Goal: Use online tool/utility: Utilize a website feature to perform a specific function

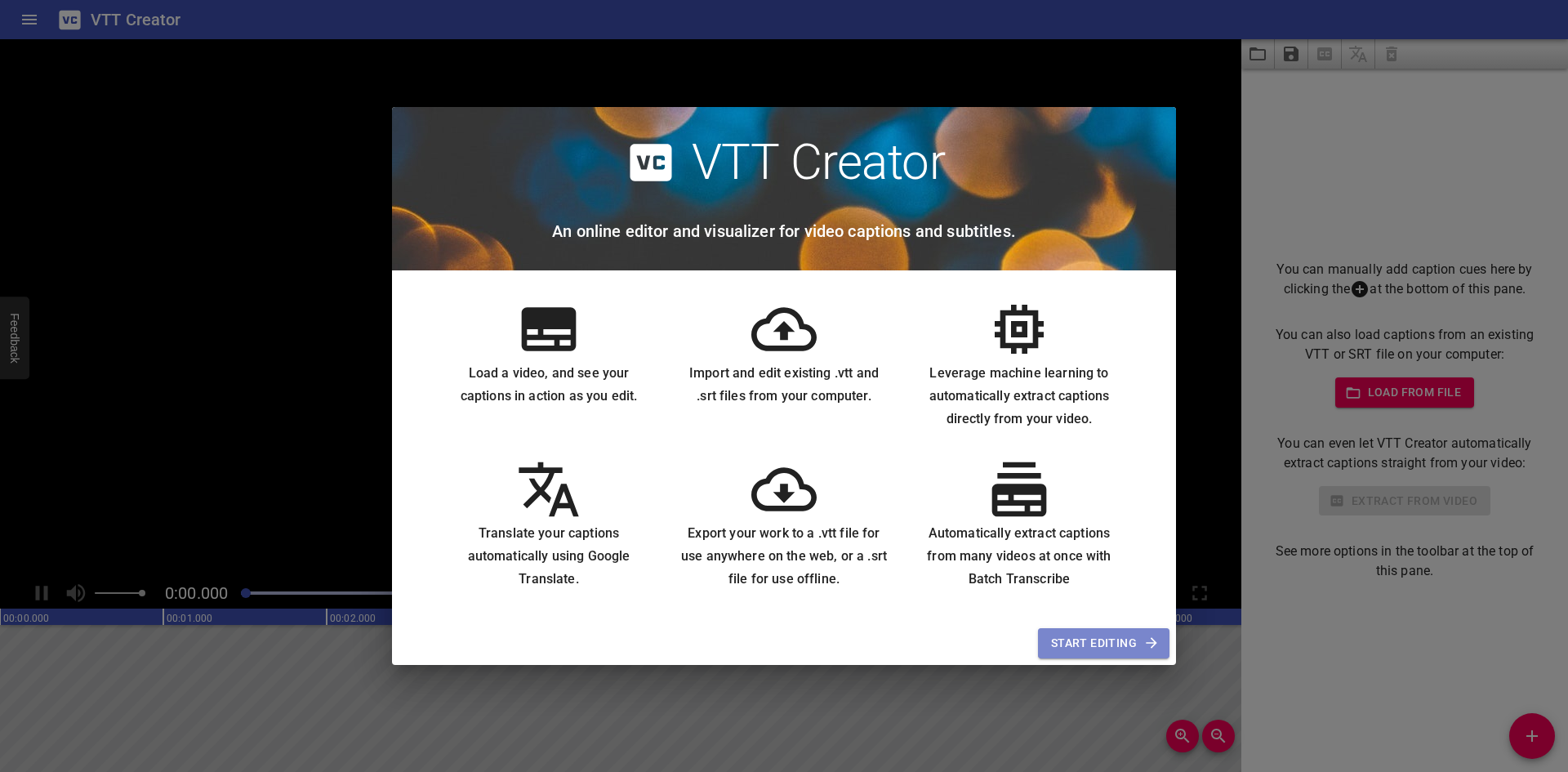
click at [1081, 650] on span "Start Editing" at bounding box center [1104, 643] width 106 height 20
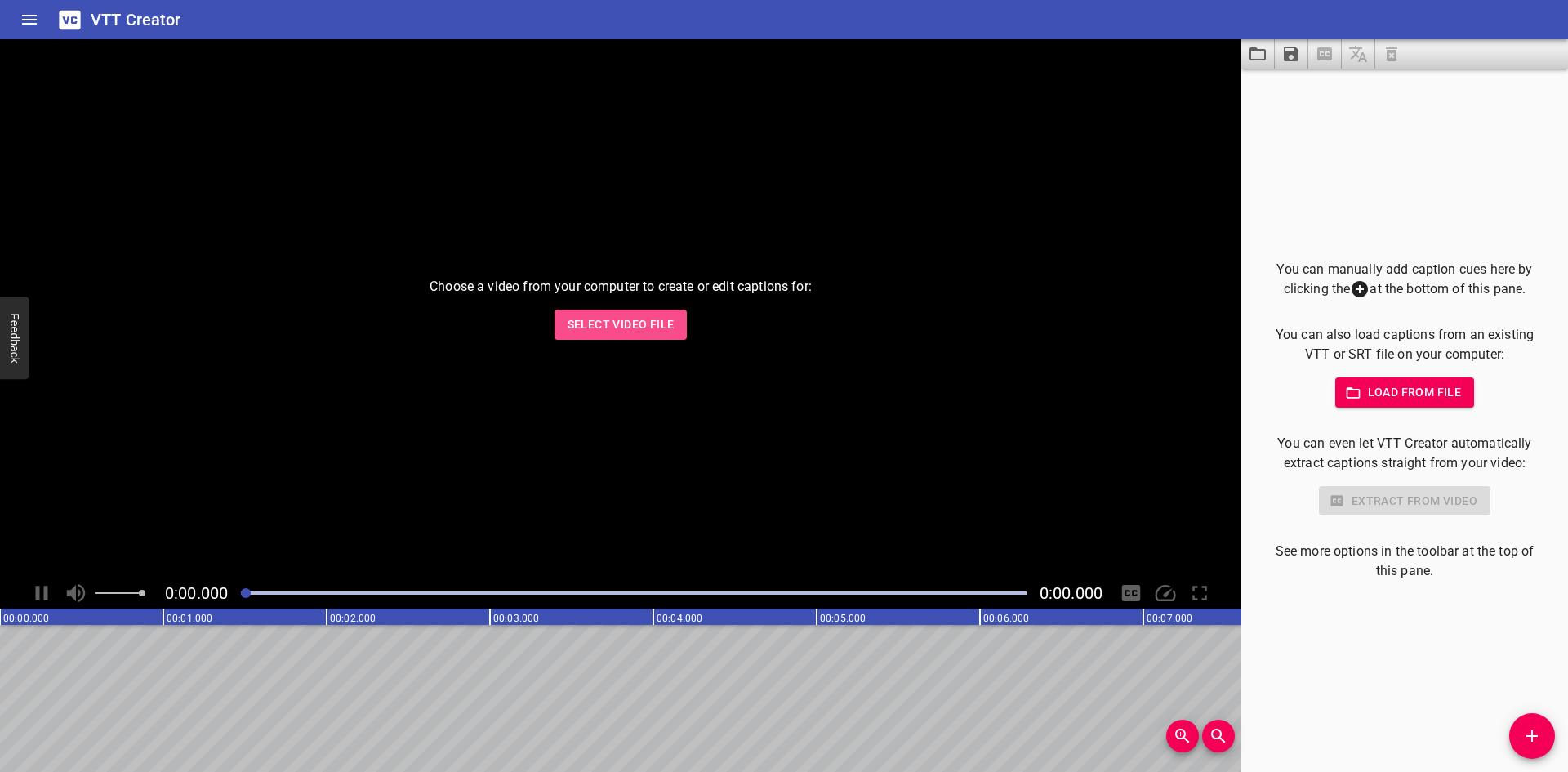
click at [643, 323] on span "Select Video File" at bounding box center [622, 324] width 107 height 20
click at [587, 309] on div "Choose a video from your computer to create or edit captions for: Select Video …" at bounding box center [621, 308] width 1241 height 538
click at [602, 332] on span "Select Video File" at bounding box center [622, 324] width 107 height 20
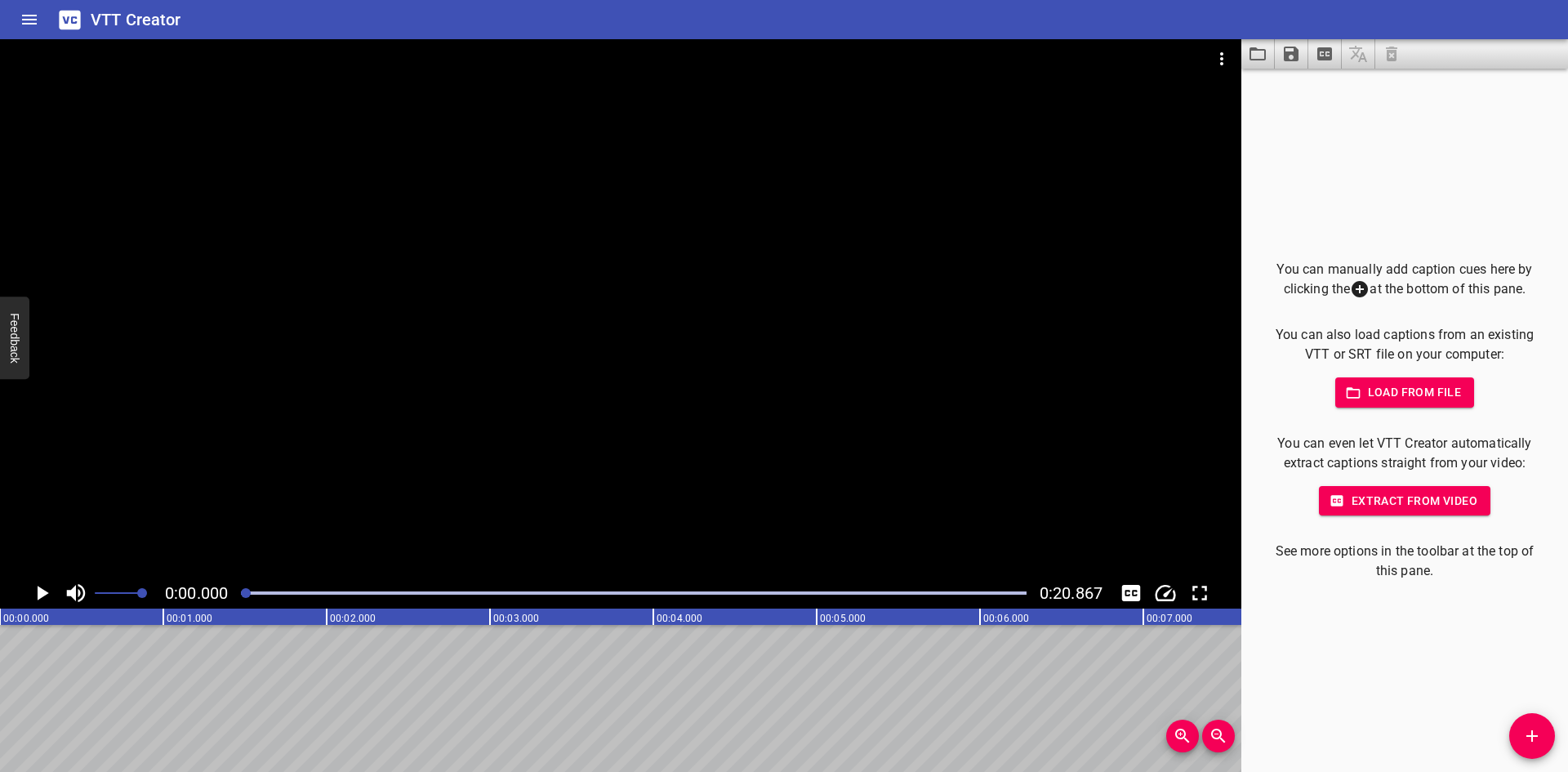
click at [39, 583] on icon "Play/Pause" at bounding box center [41, 593] width 25 height 25
click at [40, 589] on icon "Play/Pause" at bounding box center [41, 593] width 25 height 25
drag, startPoint x: 363, startPoint y: 594, endPoint x: 28, endPoint y: 573, distance: 335.7
click at [28, 573] on div "0:00.000 0:20.867" at bounding box center [621, 323] width 1241 height 569
click at [1267, 53] on icon "Load captions from file" at bounding box center [1258, 54] width 20 height 20
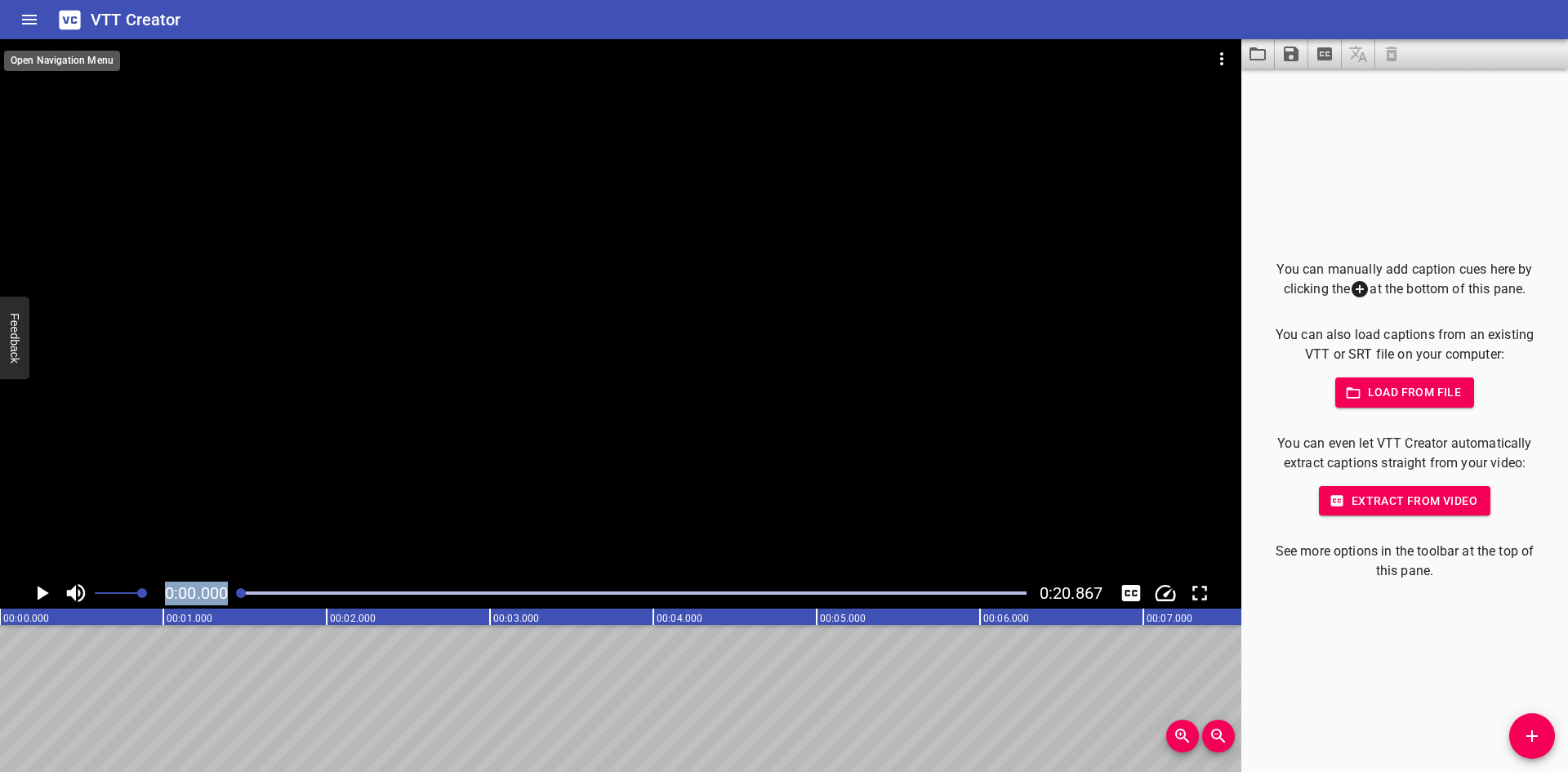
click at [20, 10] on icon "Home" at bounding box center [30, 20] width 20 height 20
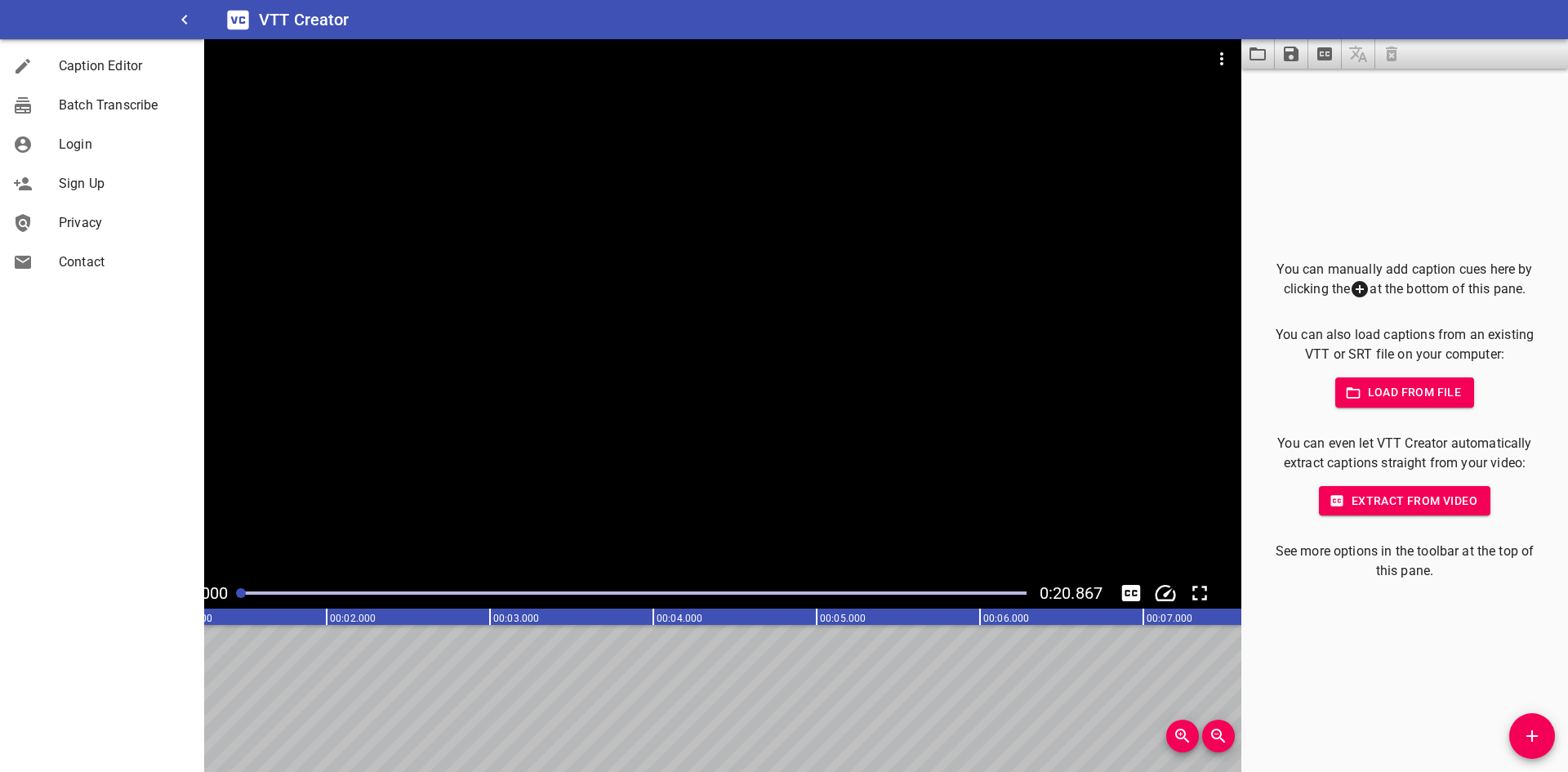
click at [1350, 281] on icon at bounding box center [1360, 290] width 20 height 20
click at [1361, 285] on icon at bounding box center [1360, 290] width 20 height 20
click at [715, 321] on div at bounding box center [621, 308] width 1241 height 538
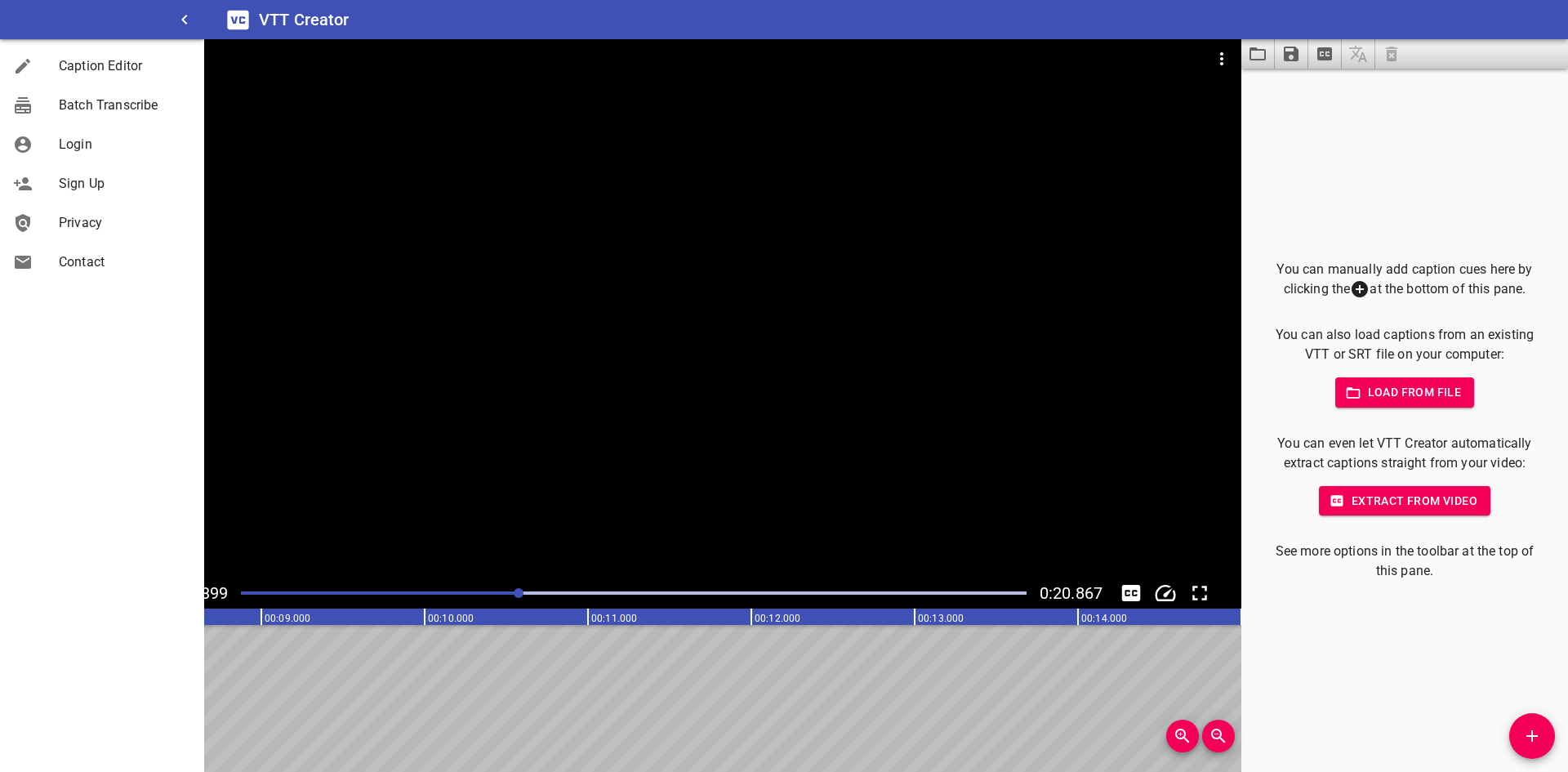
click at [684, 327] on div at bounding box center [621, 308] width 1241 height 538
click at [1127, 592] on icon "Toggle captions" at bounding box center [1130, 593] width 25 height 25
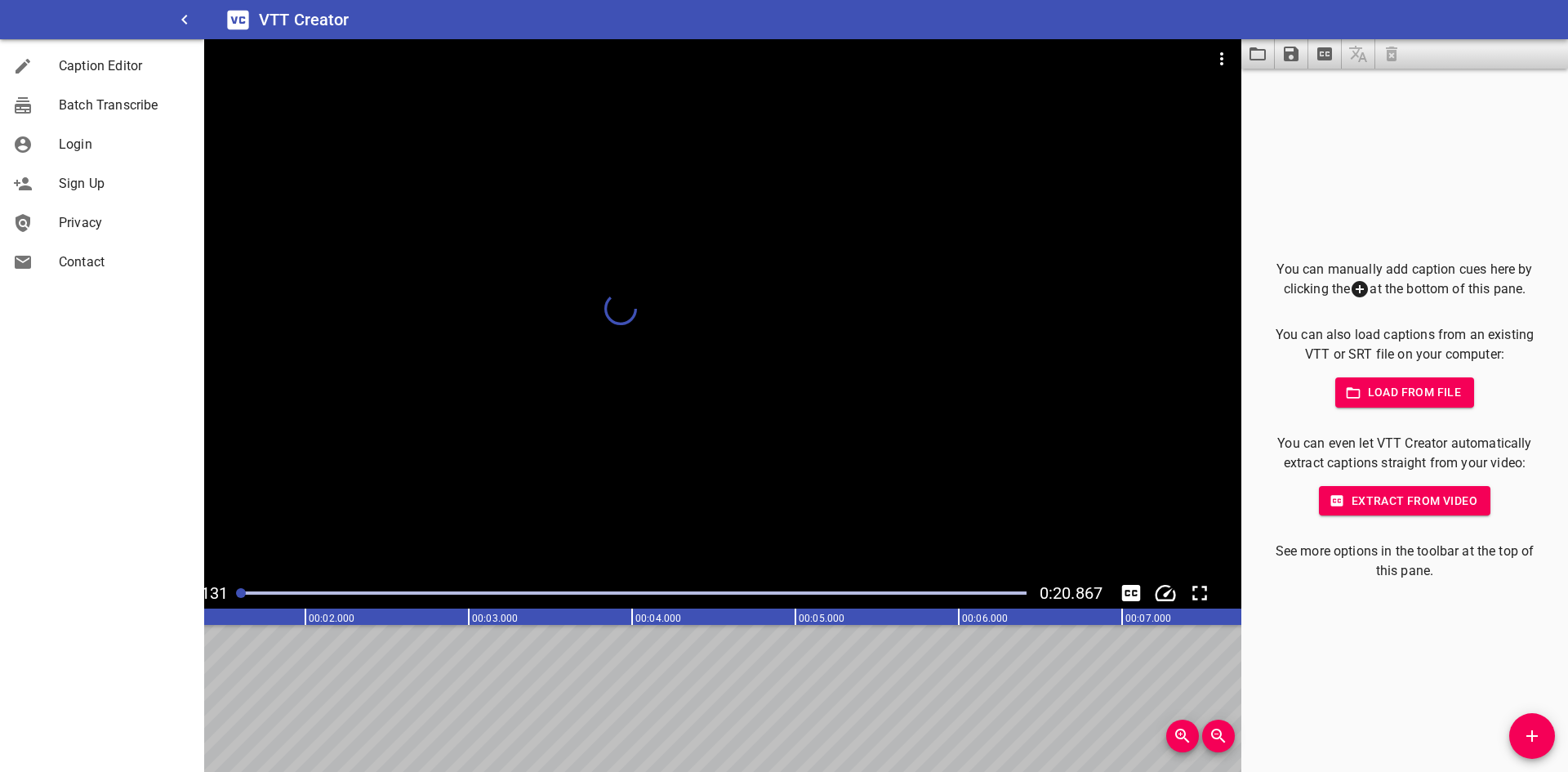
scroll to position [0, 0]
drag, startPoint x: 527, startPoint y: 595, endPoint x: 121, endPoint y: 553, distance: 408.2
click at [127, 555] on div "VTT Creator Caption Editor Batch Transcribe Login Sign Up Privacy Contact 0:00.…" at bounding box center [784, 386] width 1568 height 772
click at [182, 22] on icon "button" at bounding box center [185, 20] width 20 height 20
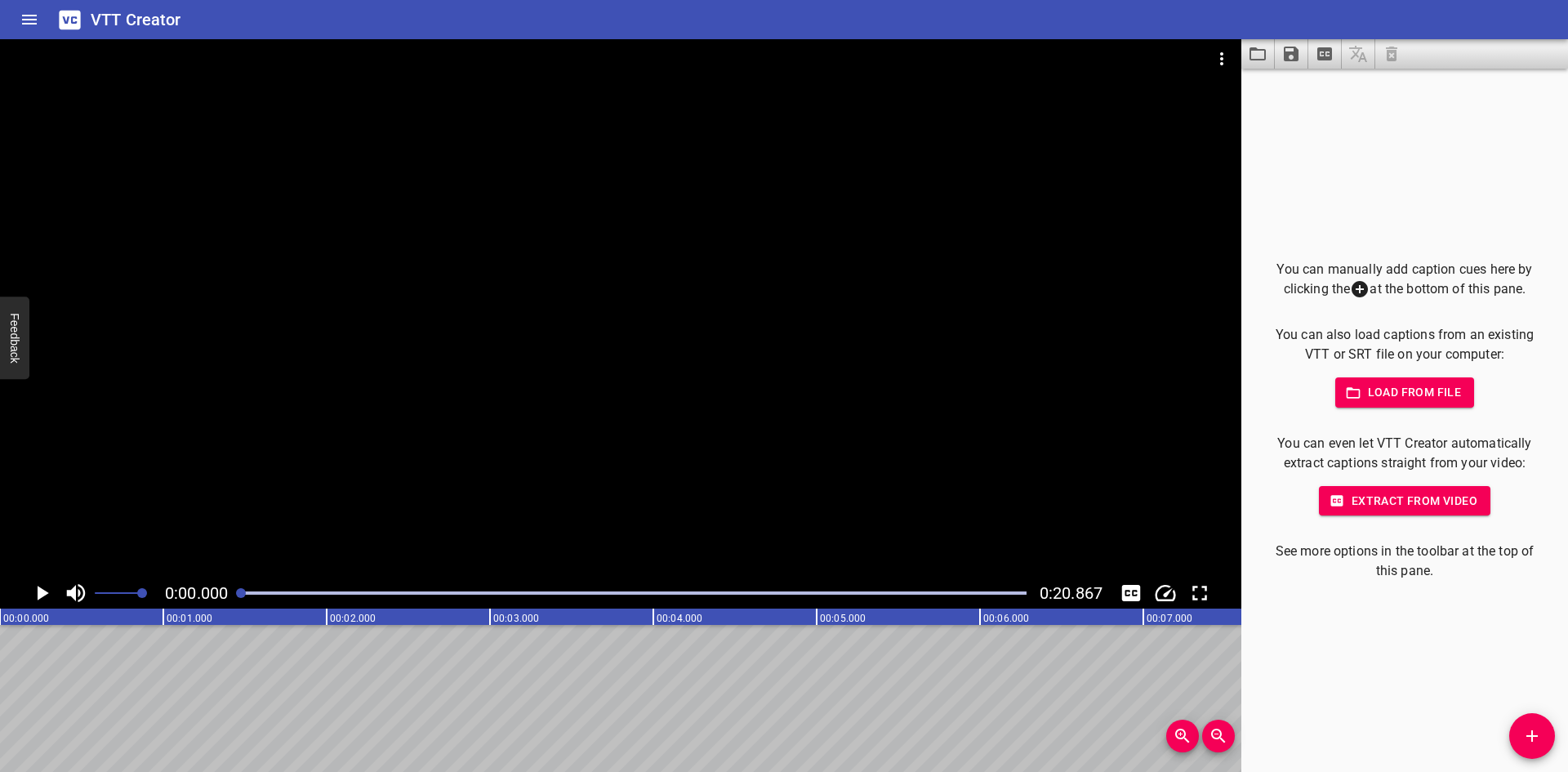
click at [1531, 736] on icon "Add Cue" at bounding box center [1532, 736] width 12 height 12
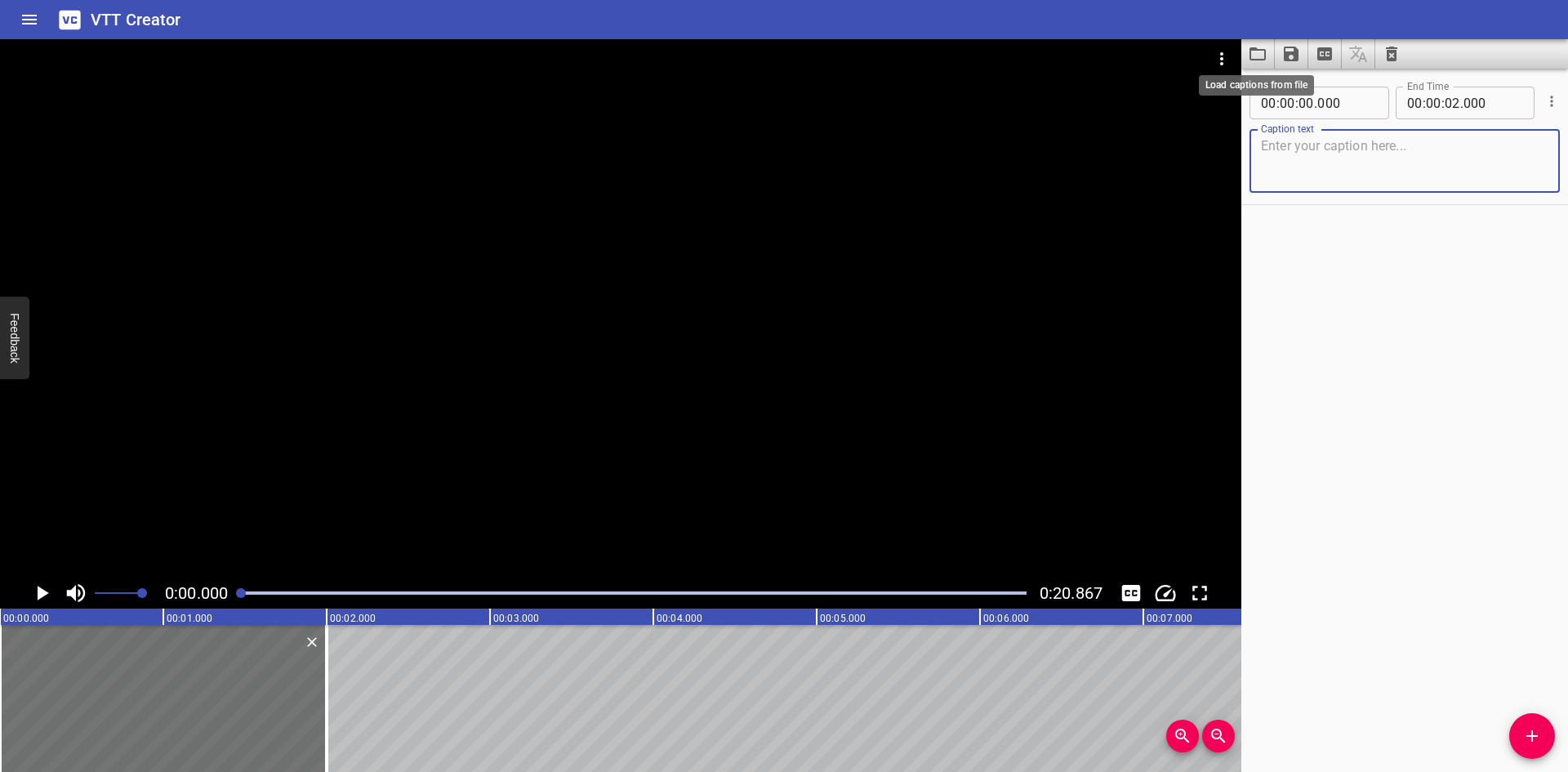
click at [1263, 60] on icon "Load captions from file" at bounding box center [1258, 54] width 16 height 13
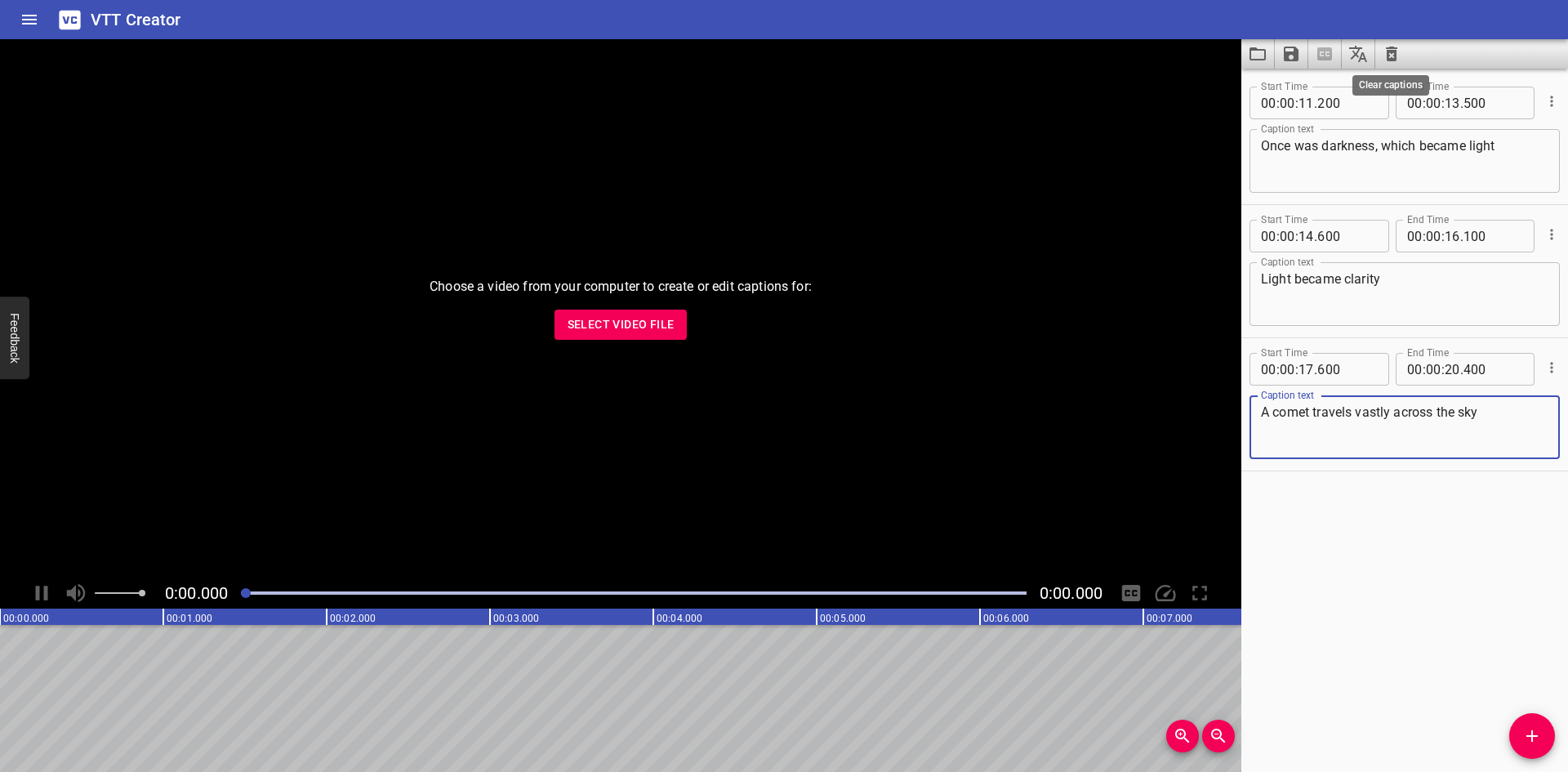
click at [1394, 56] on icon "Clear captions" at bounding box center [1391, 54] width 12 height 15
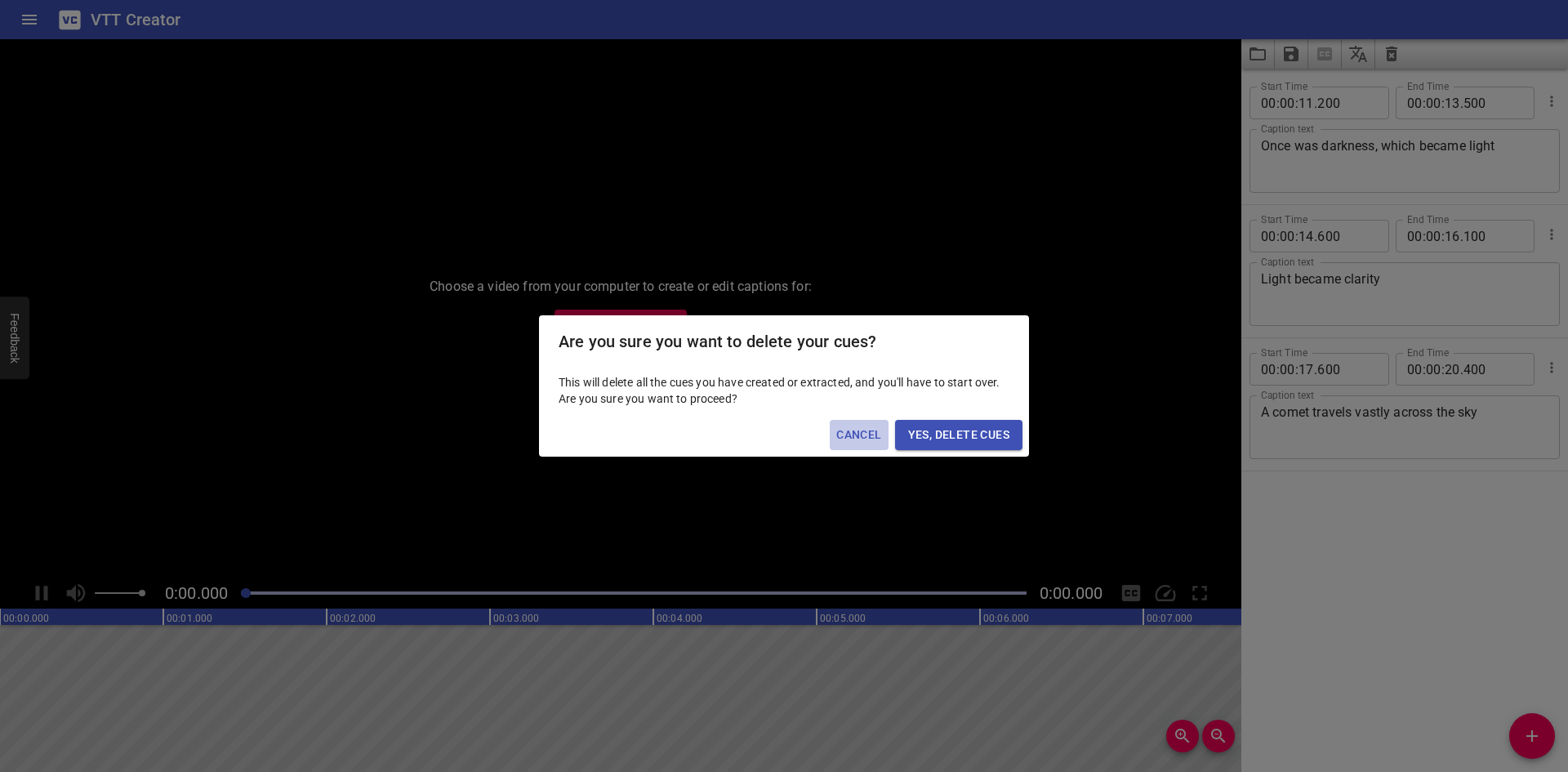
click at [856, 433] on span "Cancel" at bounding box center [858, 435] width 45 height 20
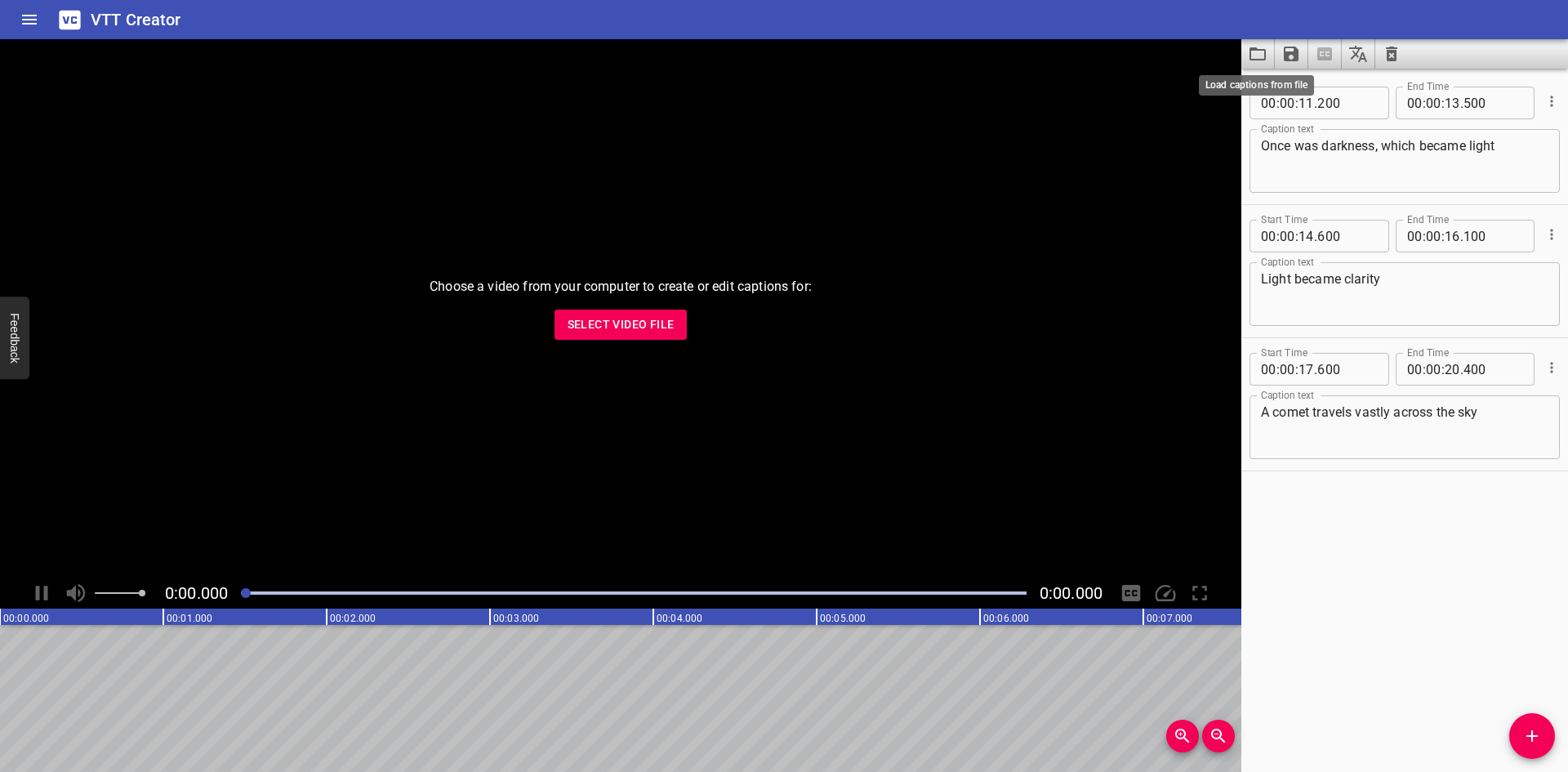
click at [1261, 60] on icon "Load captions from file" at bounding box center [1258, 54] width 16 height 13
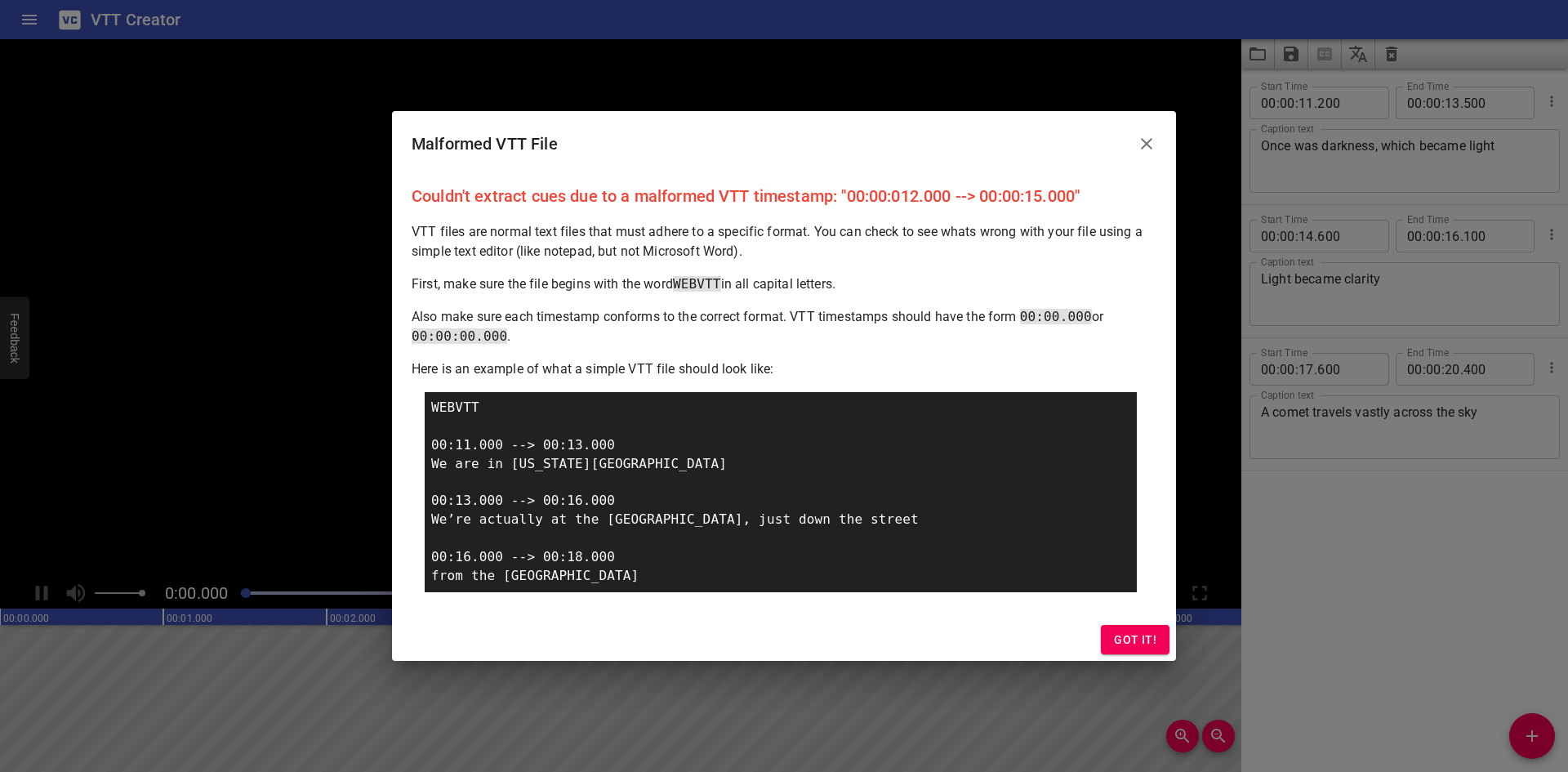
click at [199, 86] on div "Malformed VTT File Couldn't extract cues due to a malformed VTT timestamp: "00:…" at bounding box center [784, 386] width 1568 height 772
drag, startPoint x: 1057, startPoint y: 287, endPoint x: 1093, endPoint y: 259, distance: 45.6
click at [1058, 286] on p "First, make sure the file begins with the word WEBVTT in all capital letters." at bounding box center [784, 285] width 744 height 20
click at [1148, 145] on icon "Close" at bounding box center [1147, 144] width 12 height 12
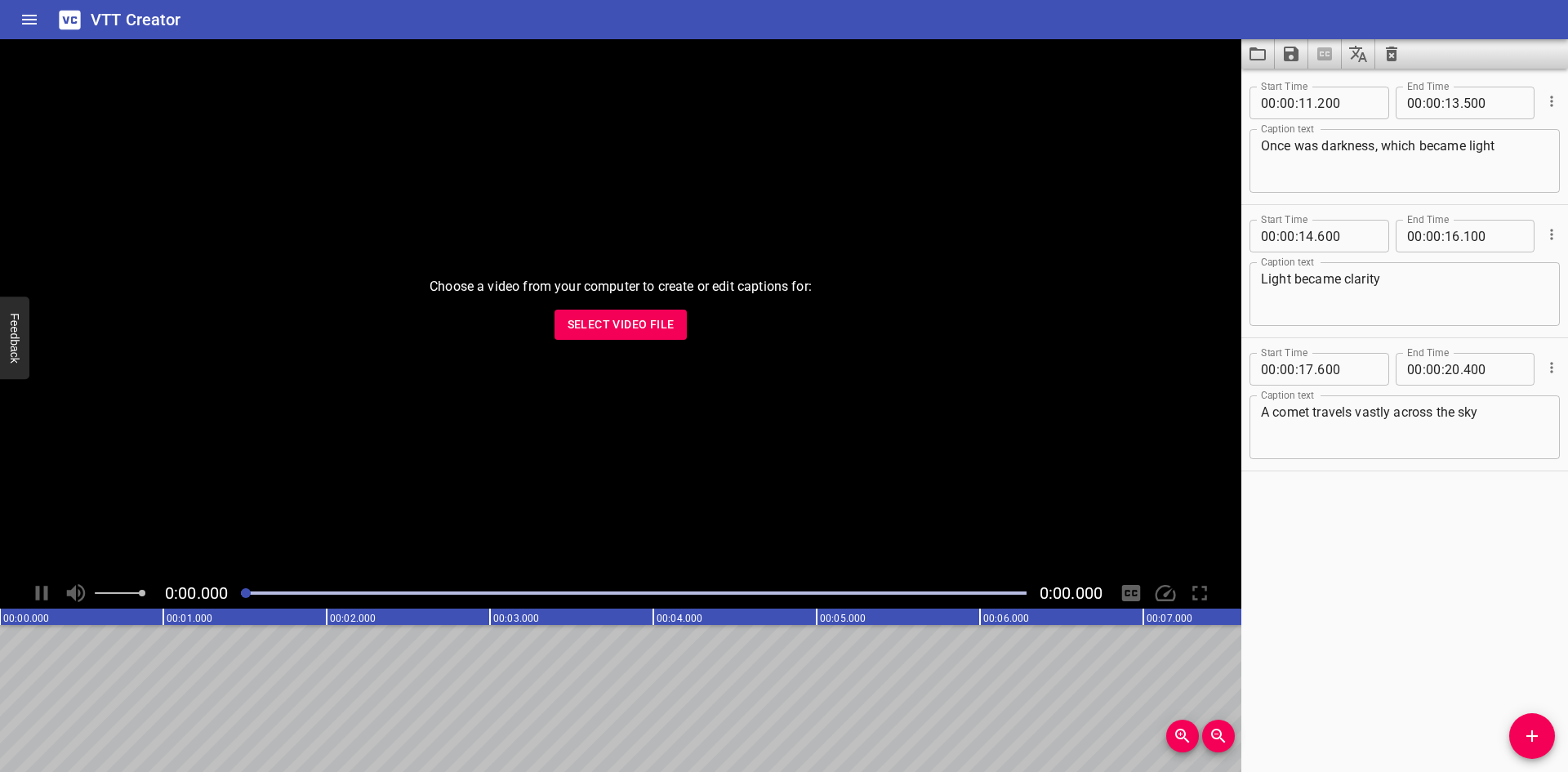
click at [1477, 630] on div "Start Time 00 : 00 : 11 . 200 Start Time End Time 00 : 00 : 13 . 500 End Time C…" at bounding box center [1404, 420] width 327 height 704
click at [1537, 737] on icon "Add Cue" at bounding box center [1533, 736] width 20 height 20
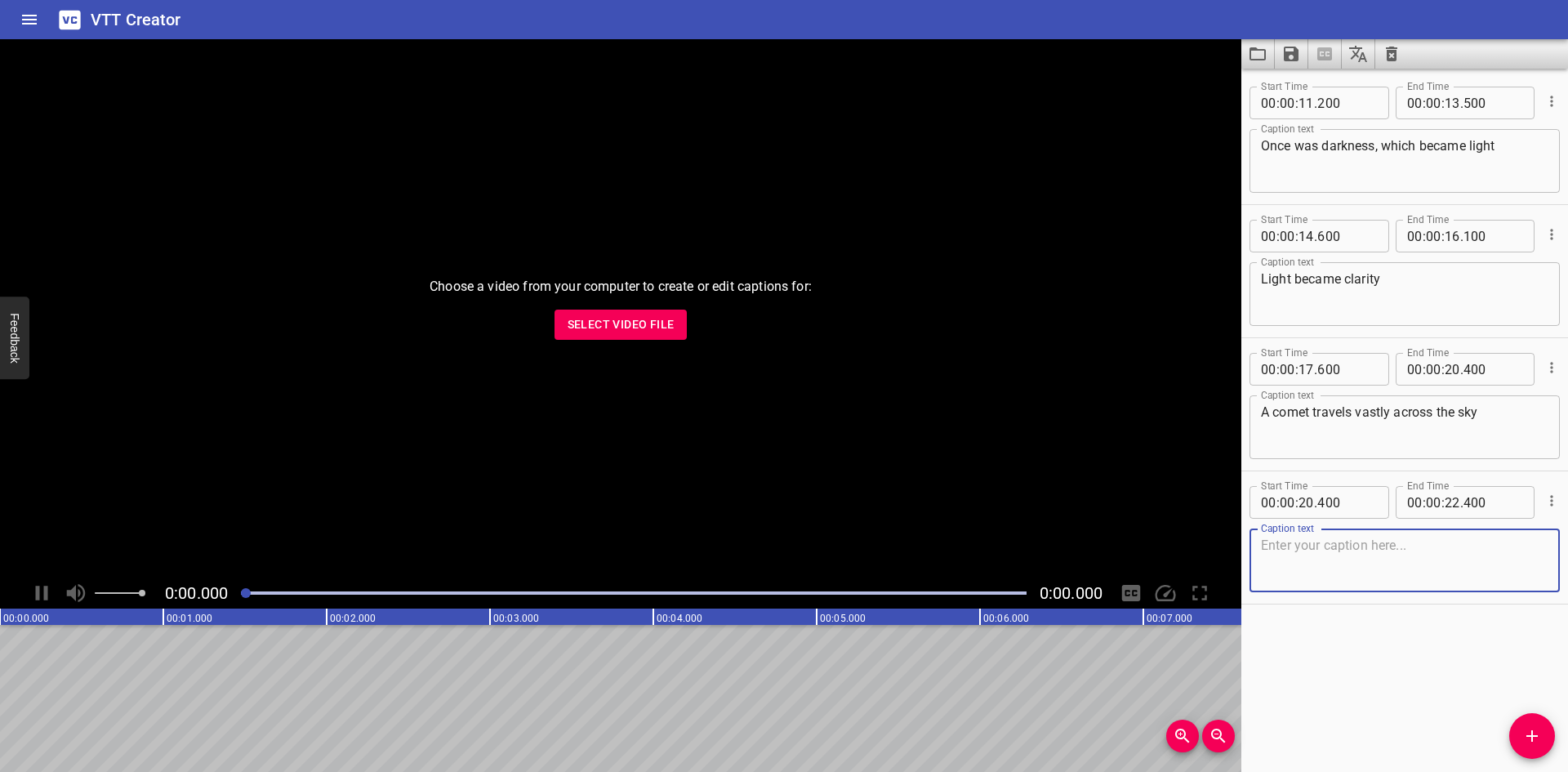
click at [1537, 737] on icon "Add Cue" at bounding box center [1533, 736] width 20 height 20
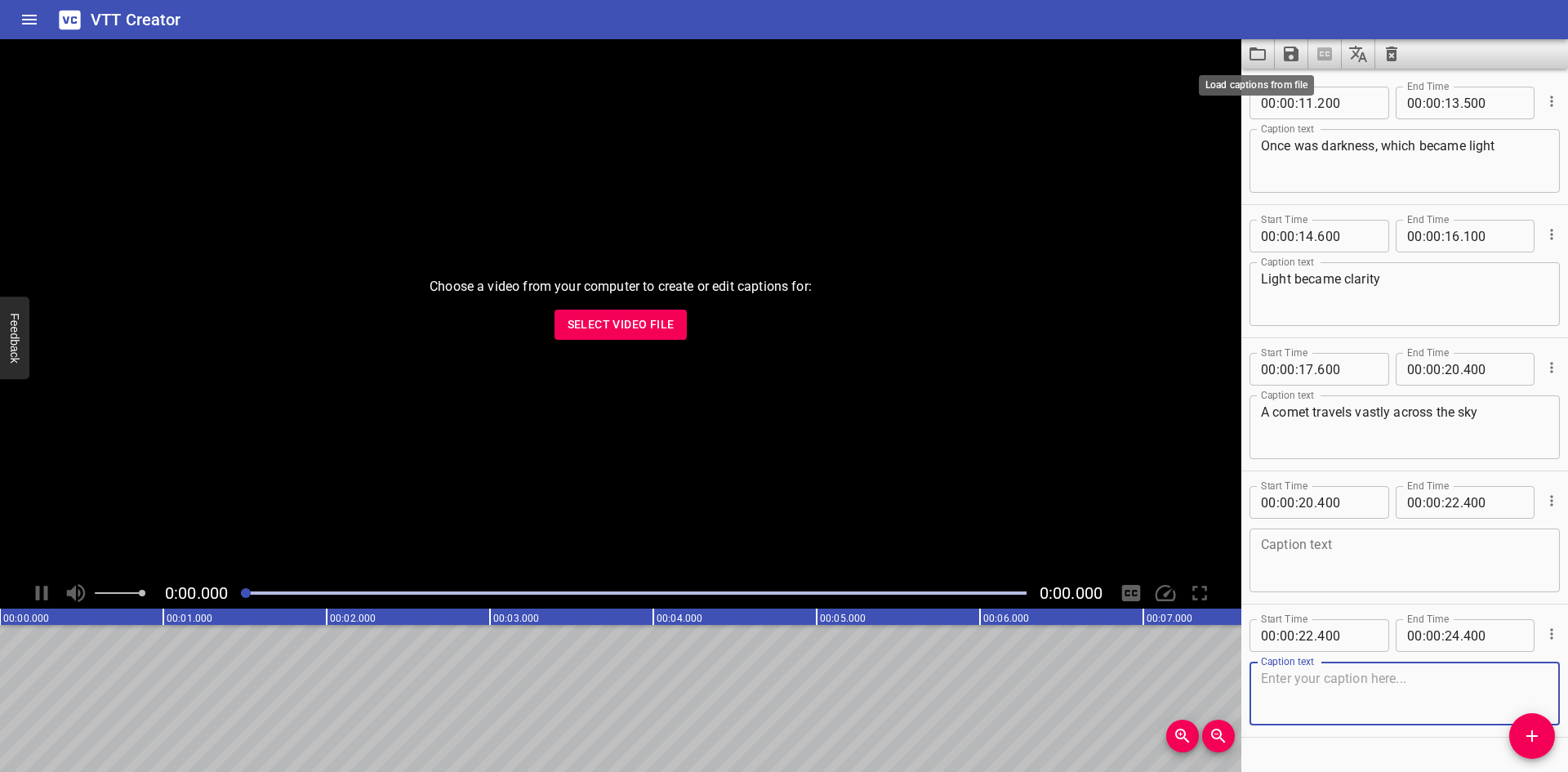
click at [1256, 59] on icon "Load captions from file" at bounding box center [1258, 54] width 16 height 13
click at [1394, 50] on icon "Clear captions" at bounding box center [1391, 54] width 12 height 15
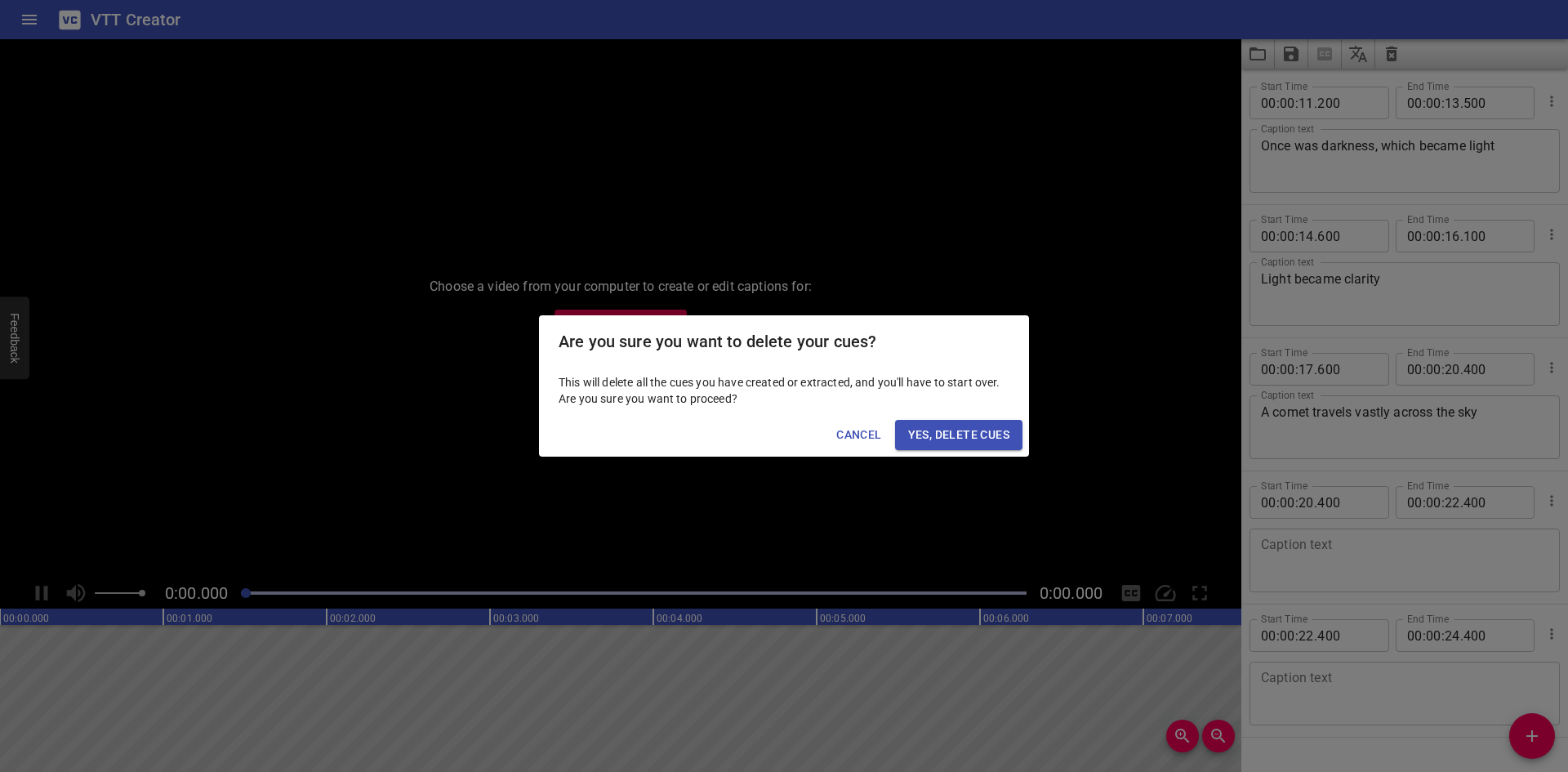
click at [987, 432] on span "Yes, Delete Cues" at bounding box center [958, 435] width 101 height 20
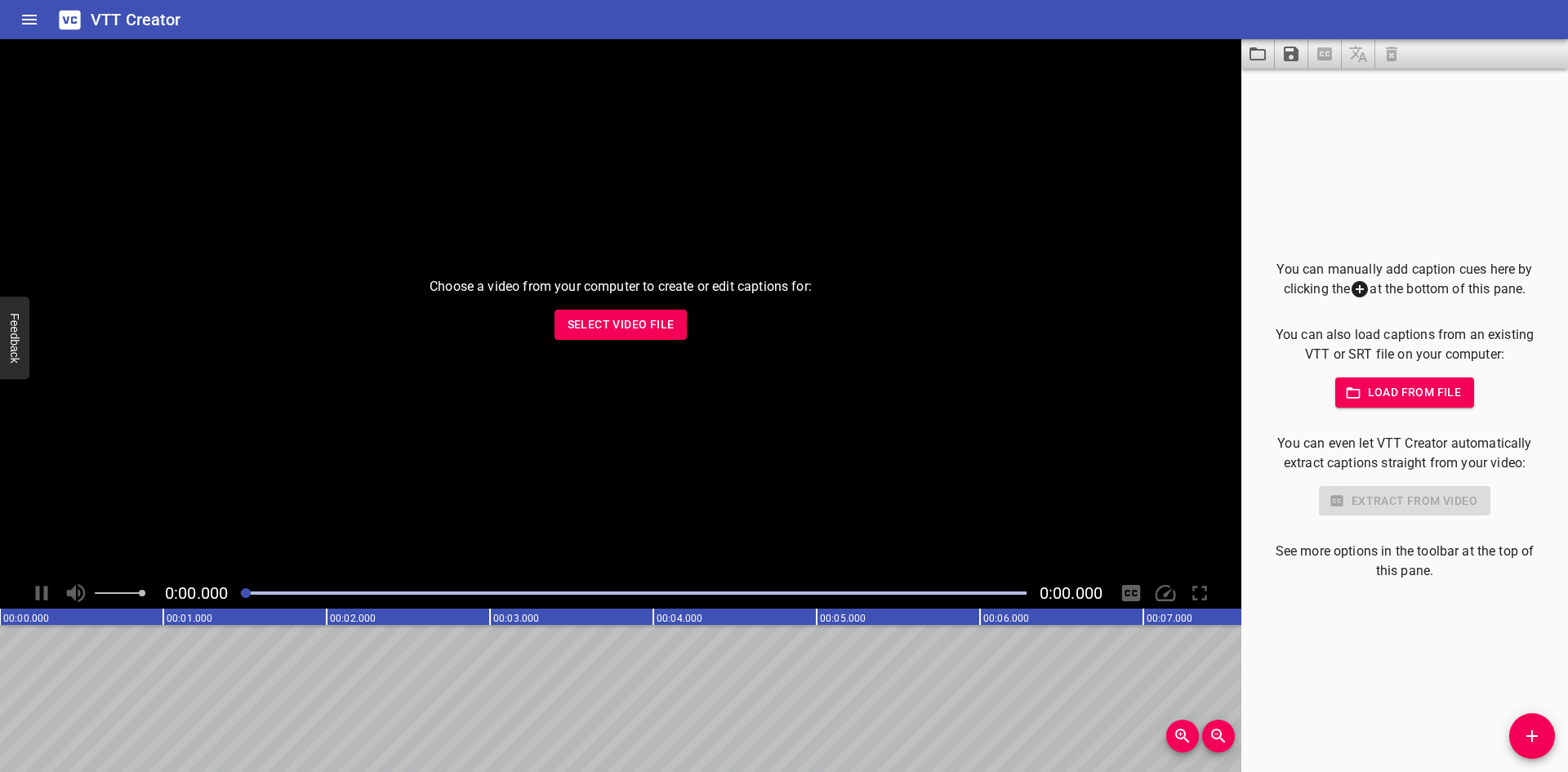
click at [1435, 386] on span "Load from file" at bounding box center [1404, 392] width 114 height 20
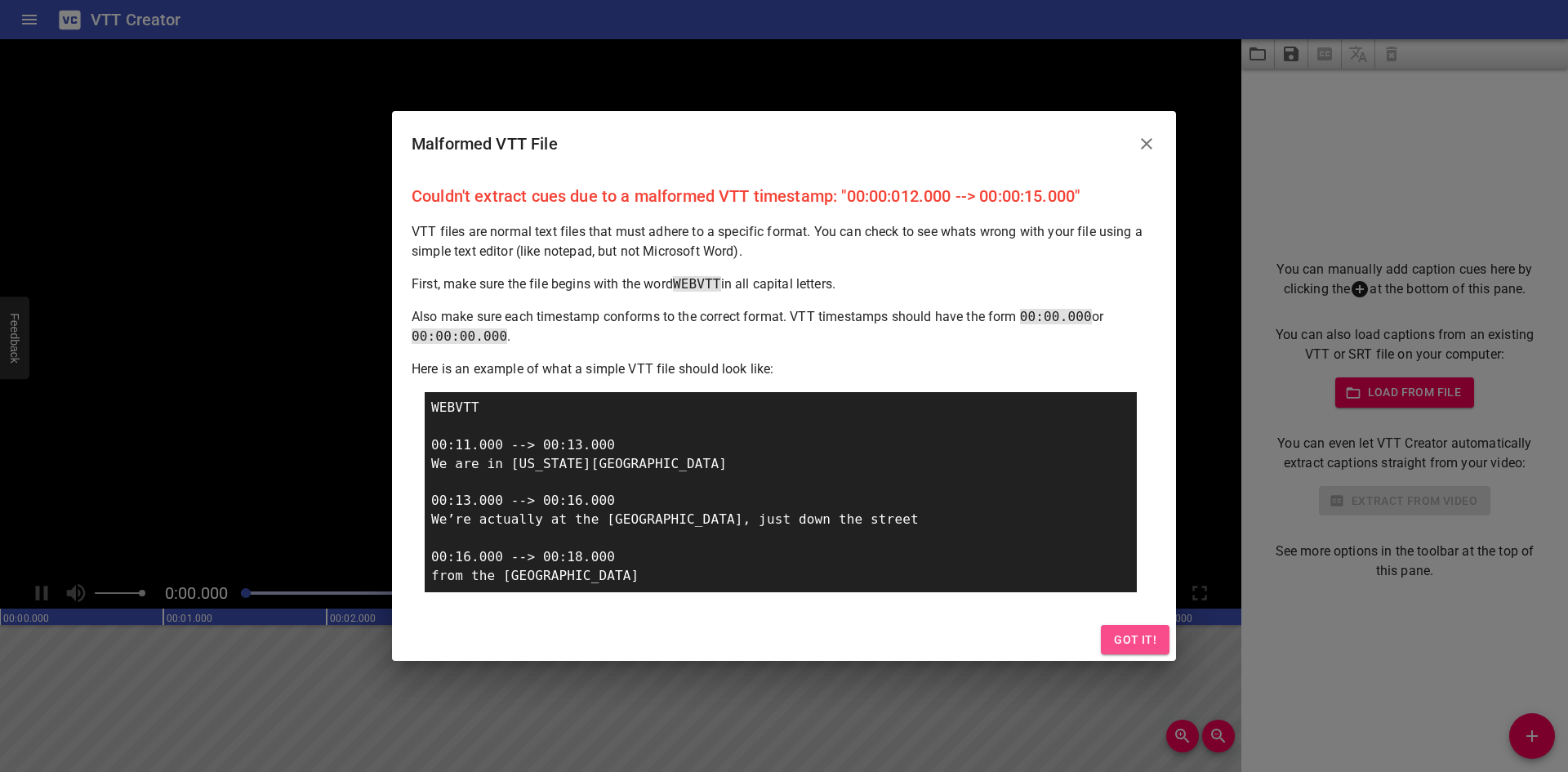
click at [1125, 655] on button "Got it!" at bounding box center [1135, 639] width 68 height 30
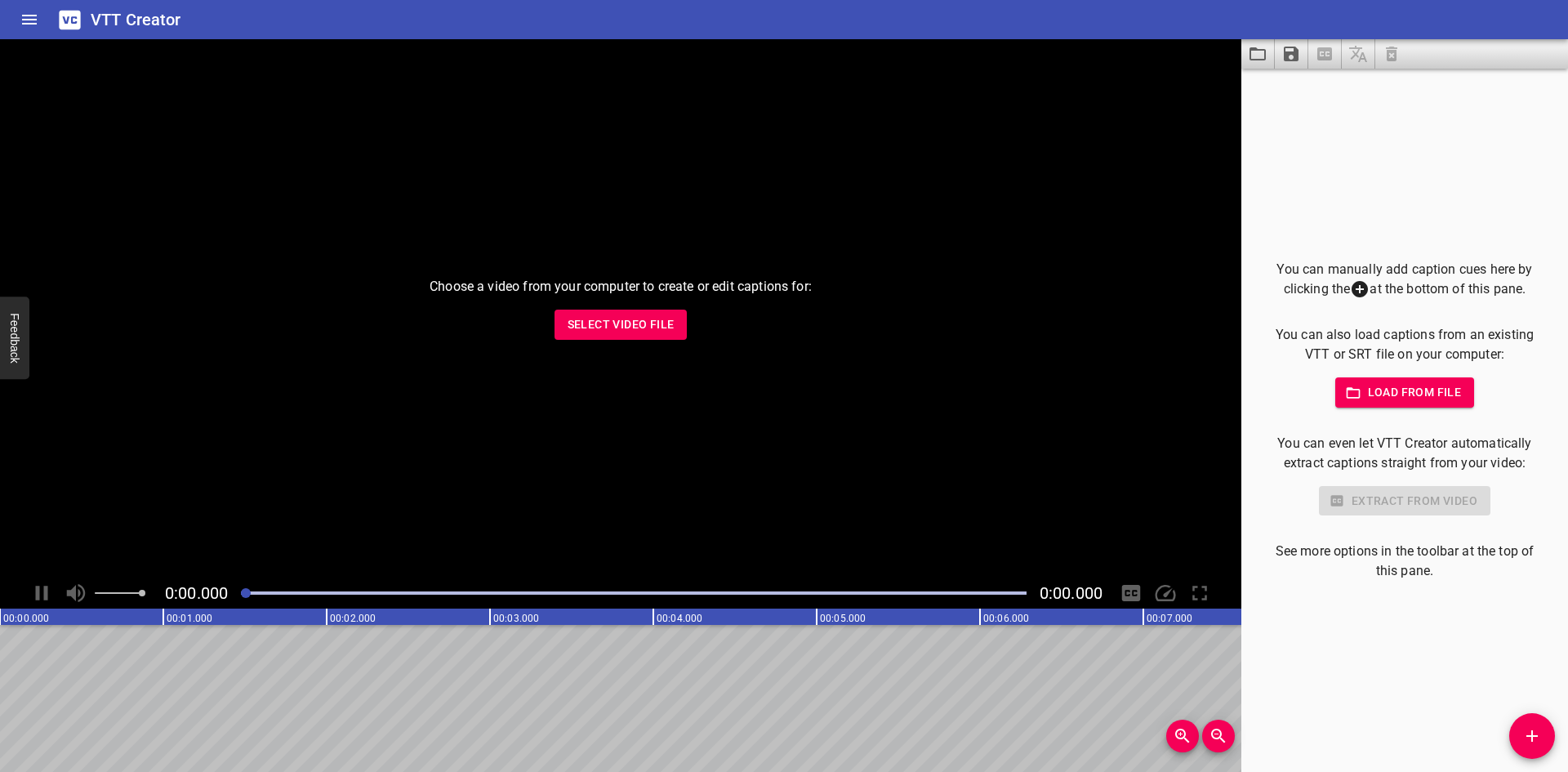
click at [1435, 394] on span "Load from file" at bounding box center [1404, 392] width 114 height 20
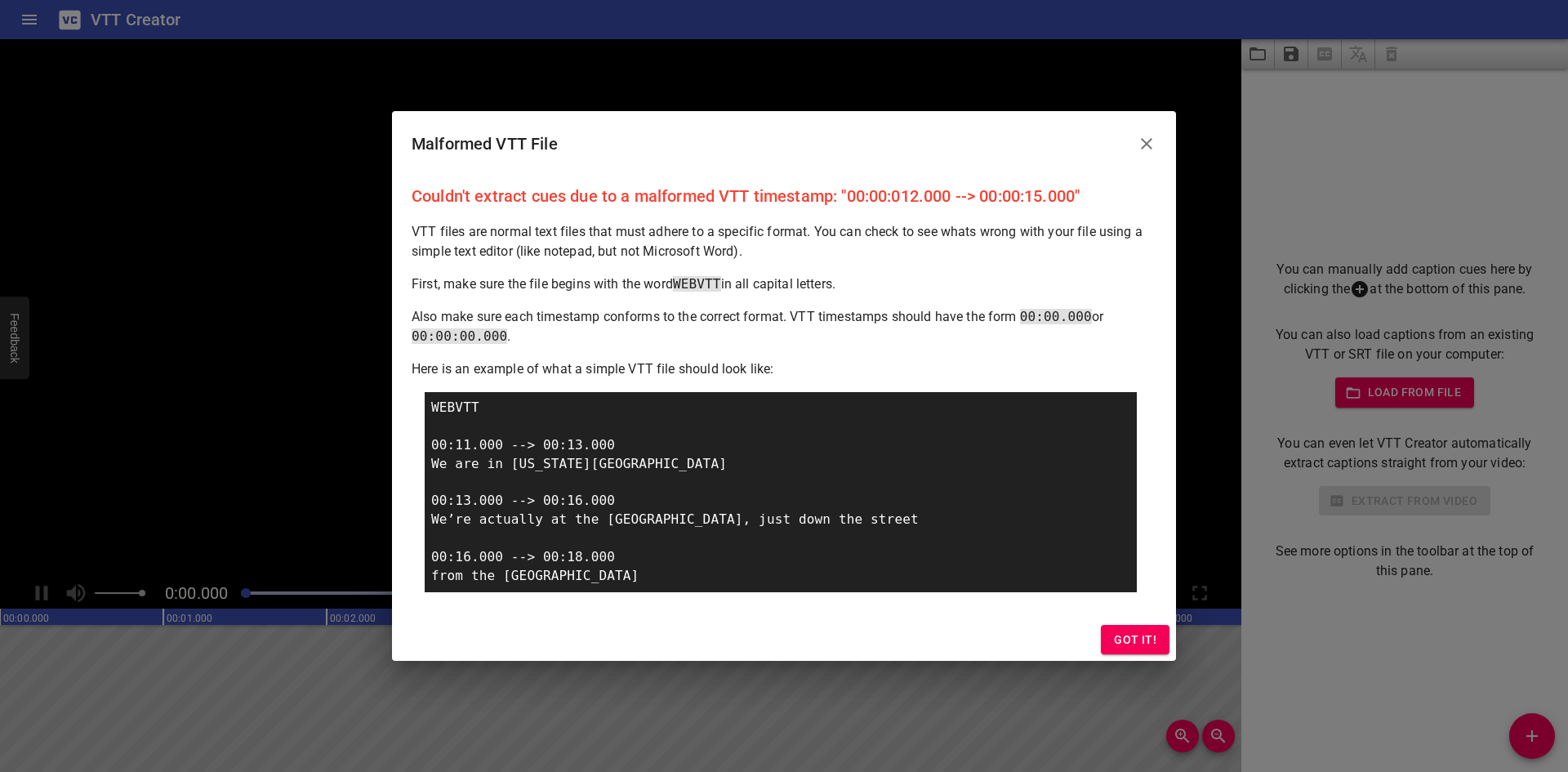
click at [1133, 640] on span "Got it!" at bounding box center [1135, 640] width 43 height 20
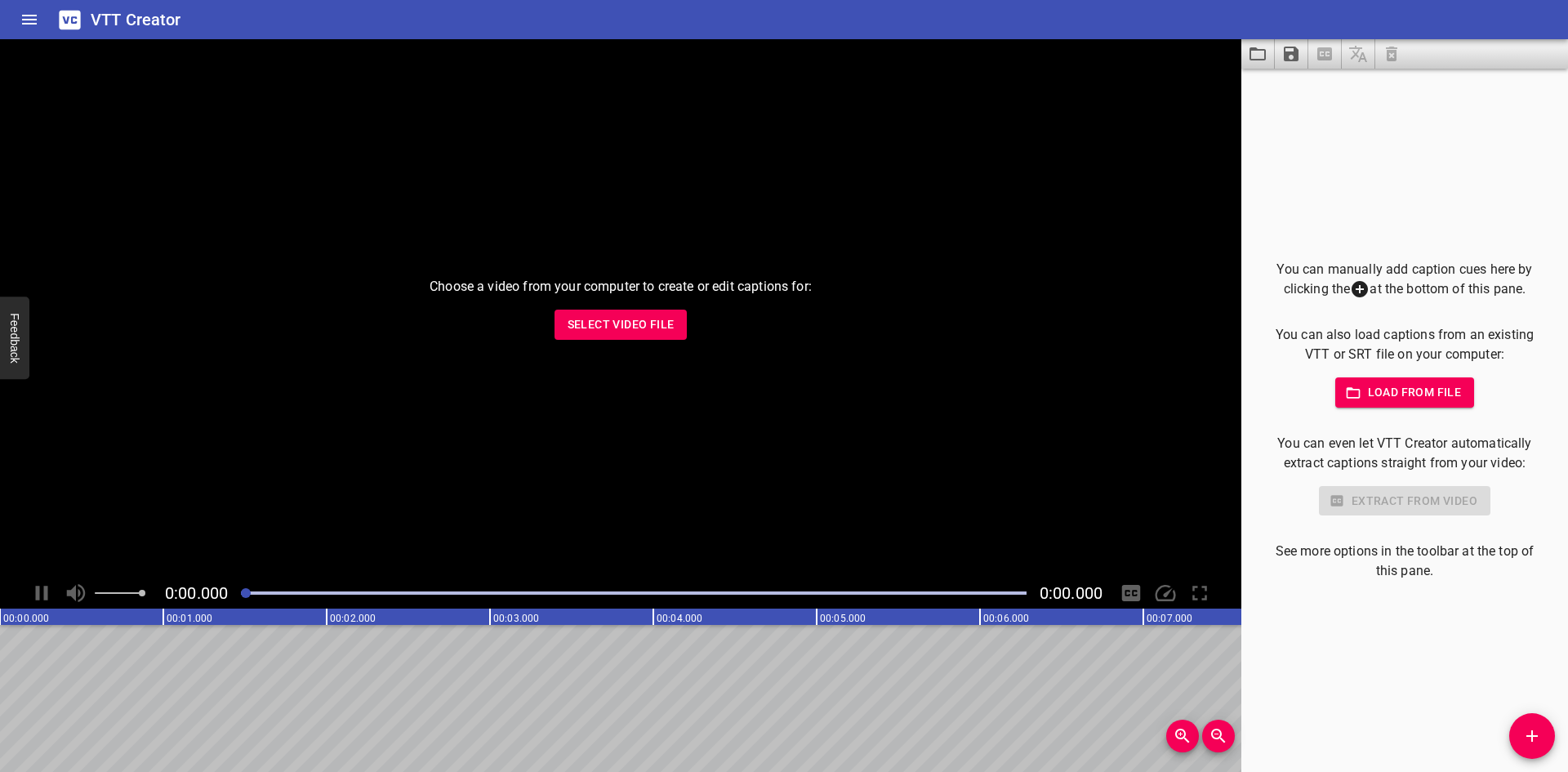
click at [1364, 403] on button "Load from file" at bounding box center [1404, 392] width 139 height 30
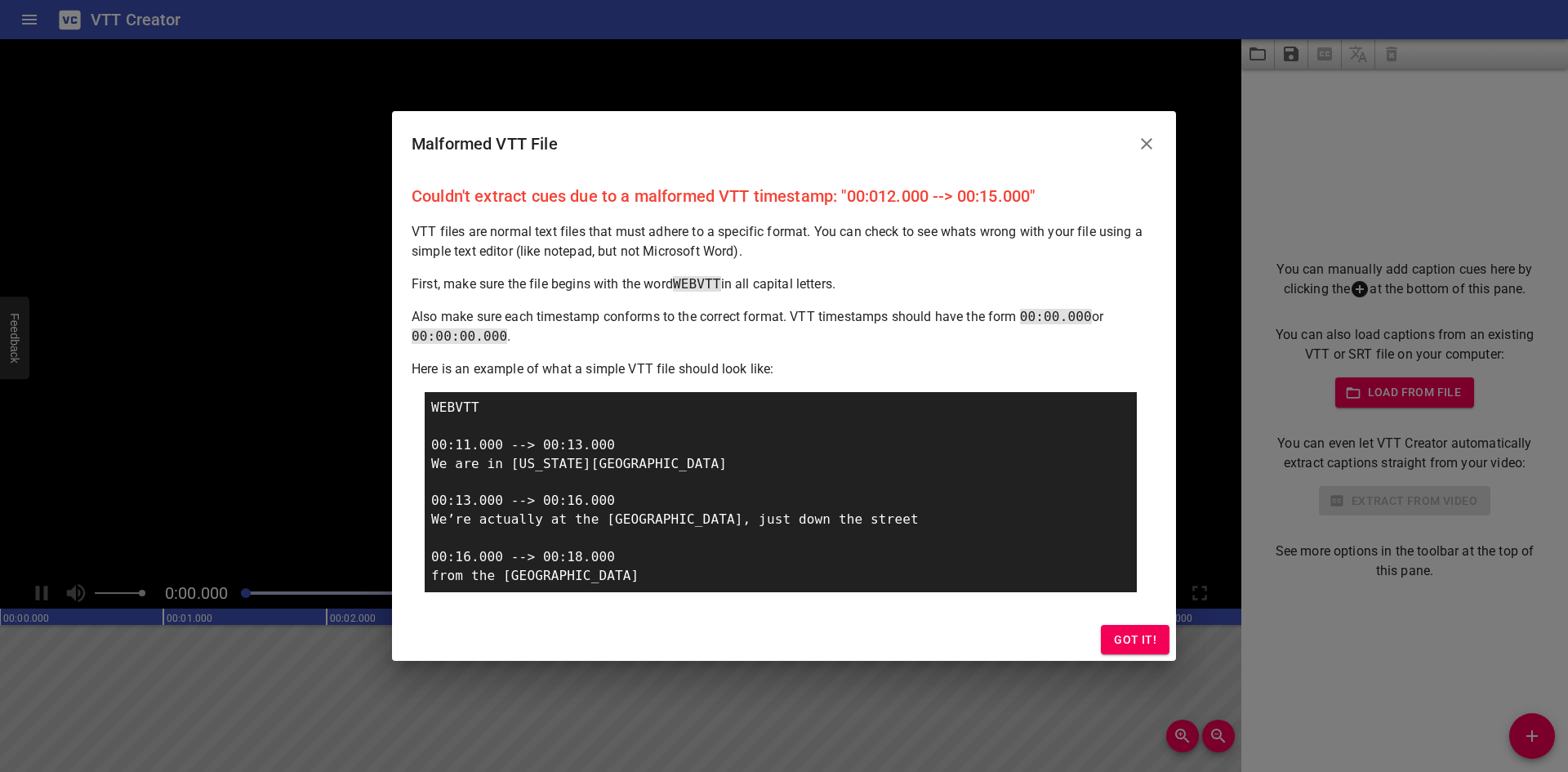
click at [1136, 626] on button "Got it!" at bounding box center [1135, 639] width 68 height 30
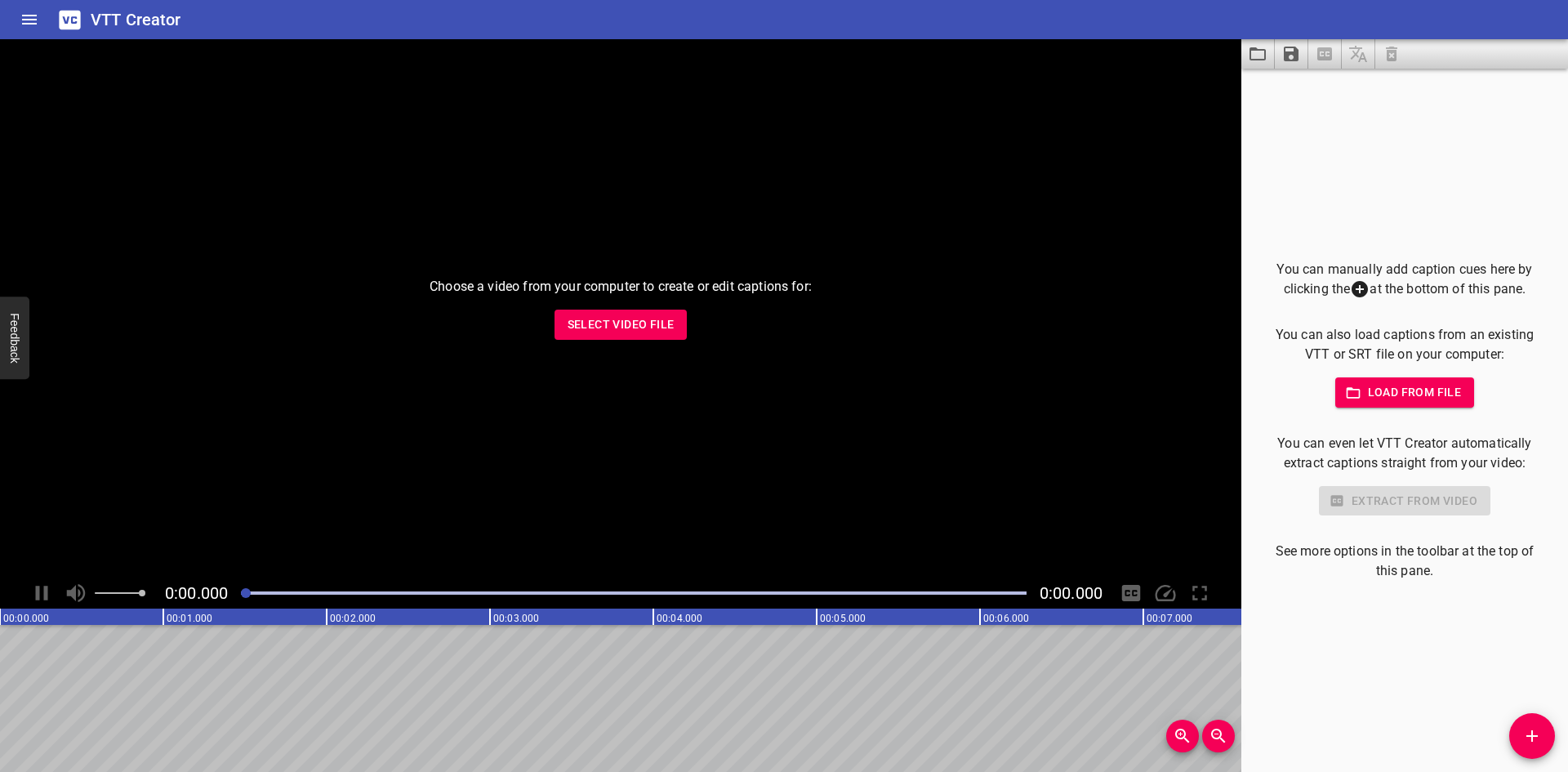
click at [1368, 391] on span "Load from file" at bounding box center [1404, 392] width 114 height 20
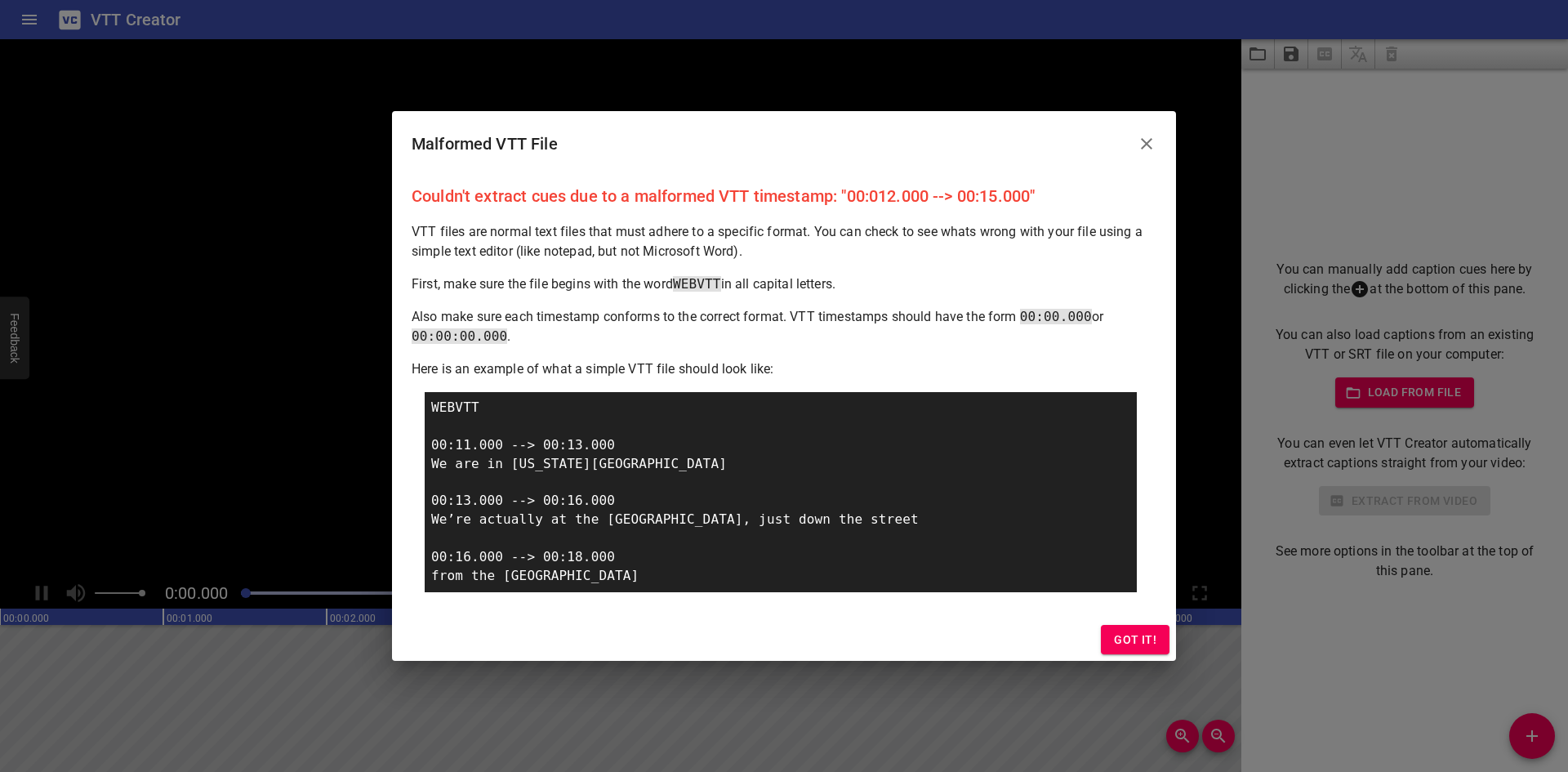
click at [1139, 633] on span "Got it!" at bounding box center [1135, 640] width 43 height 20
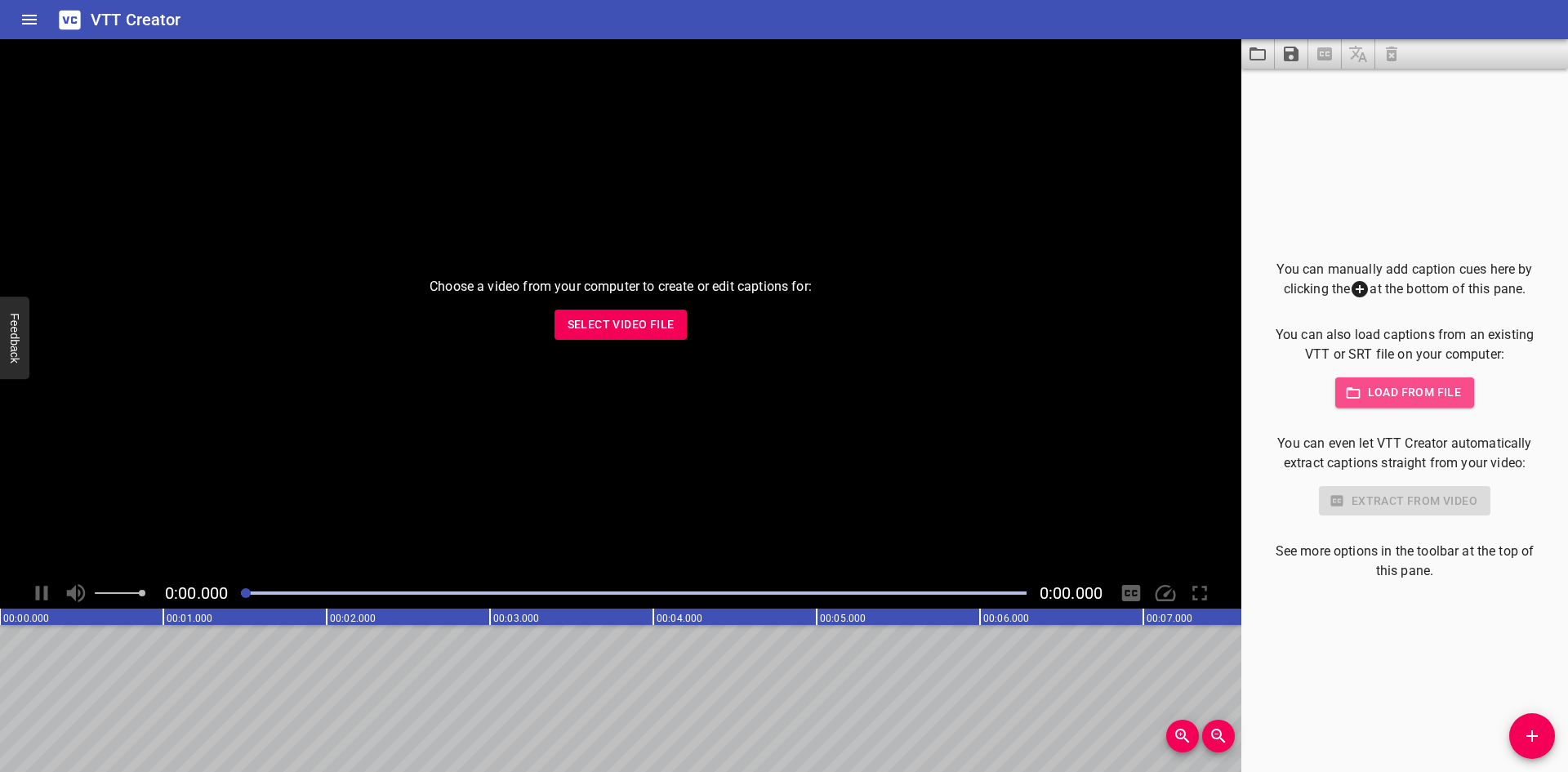
click at [1371, 395] on span "Load from file" at bounding box center [1404, 392] width 114 height 20
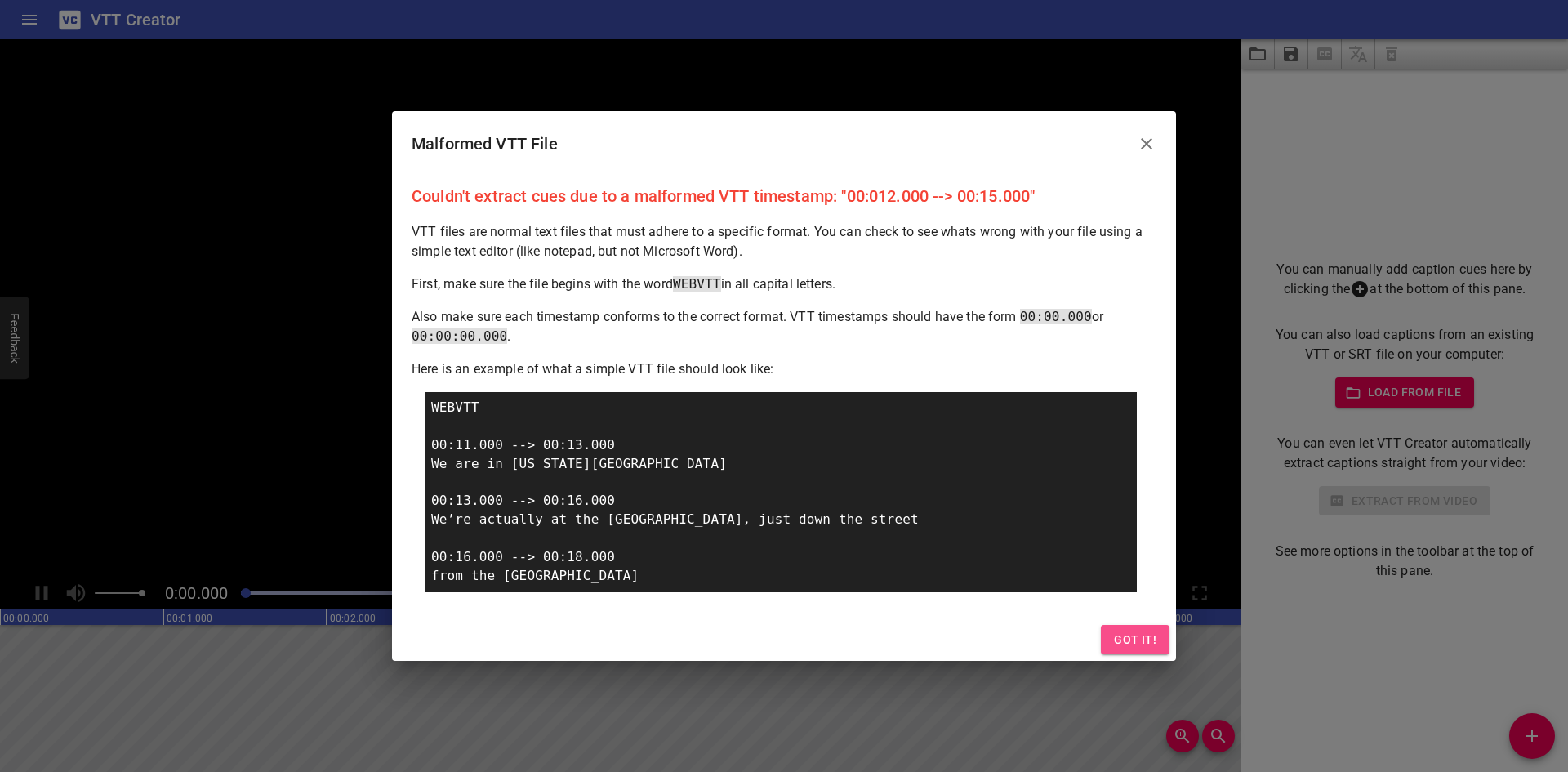
click at [1138, 634] on span "Got it!" at bounding box center [1135, 640] width 43 height 20
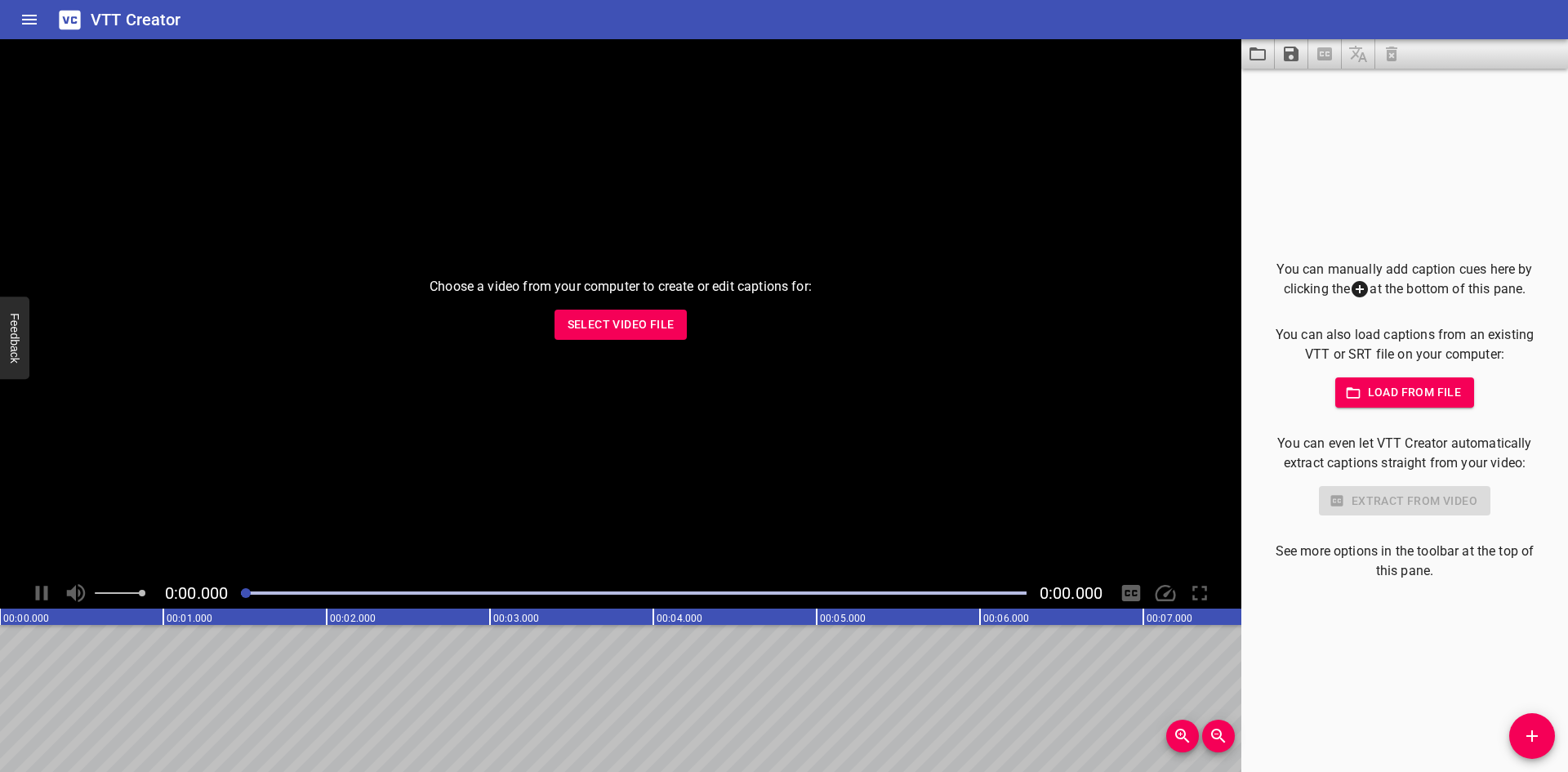
click at [1363, 398] on span "Load from file" at bounding box center [1404, 392] width 114 height 20
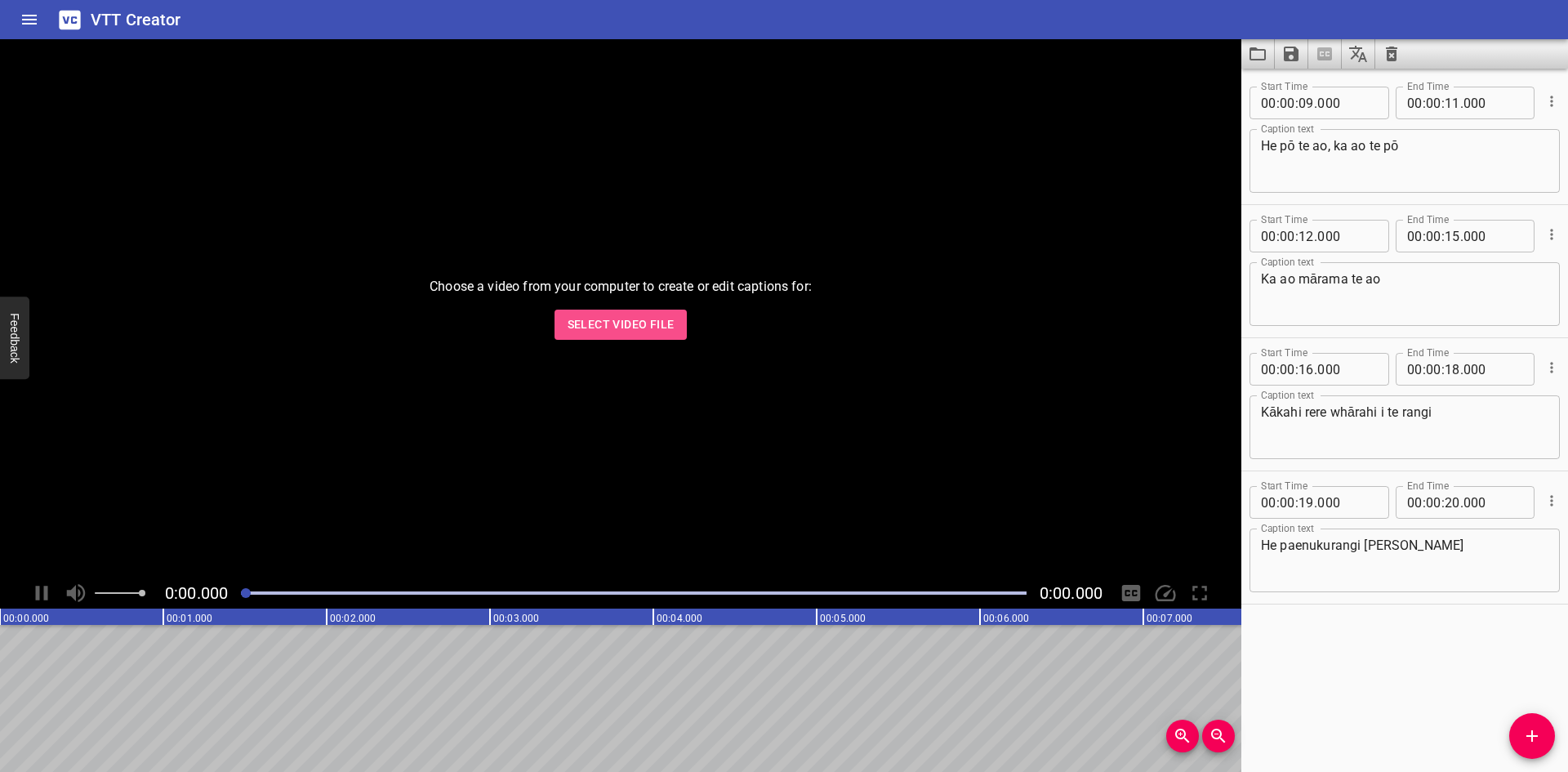
click at [618, 332] on span "Select Video File" at bounding box center [622, 324] width 107 height 20
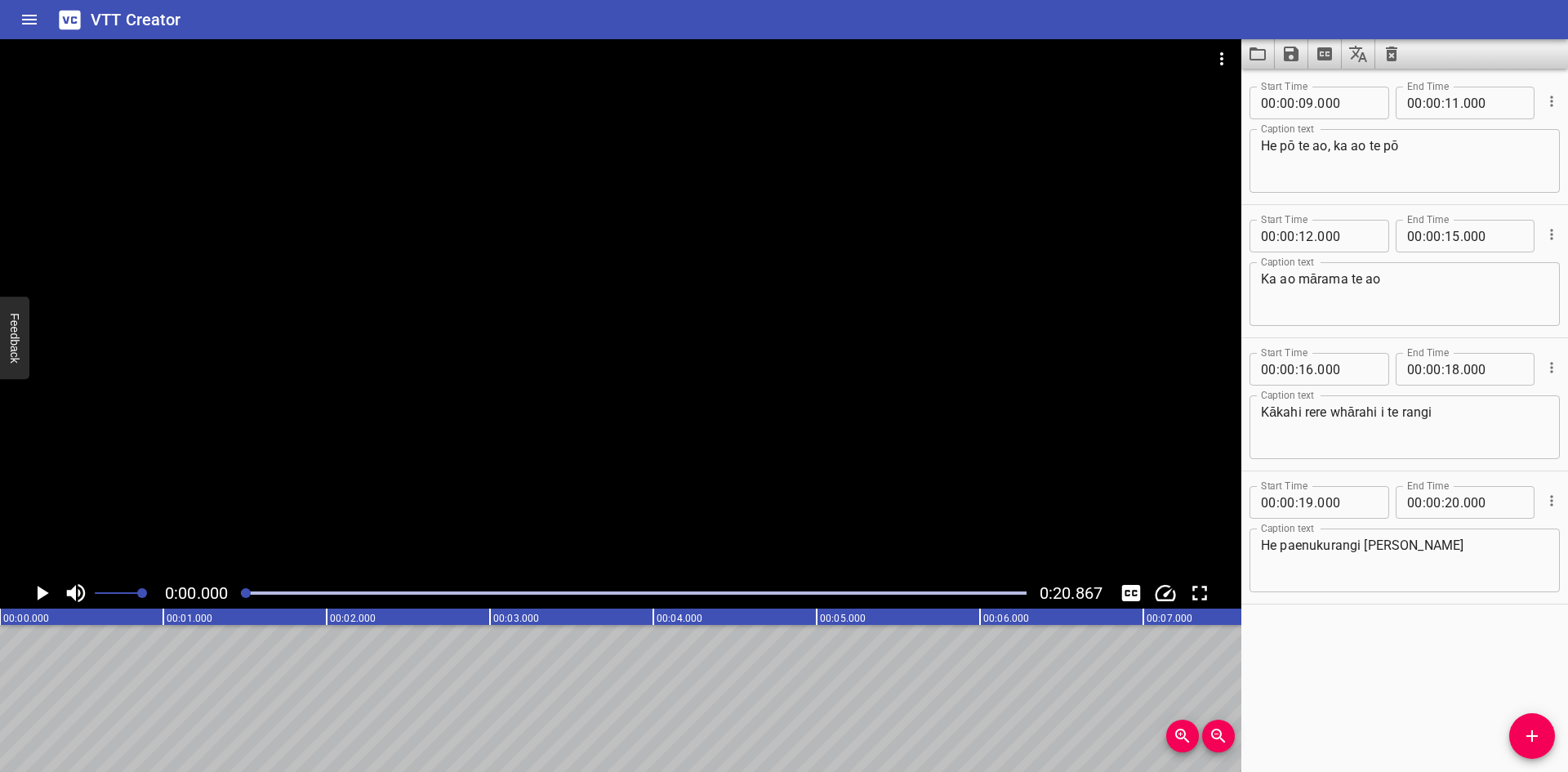
click at [50, 593] on icon "Play/Pause" at bounding box center [41, 593] width 25 height 25
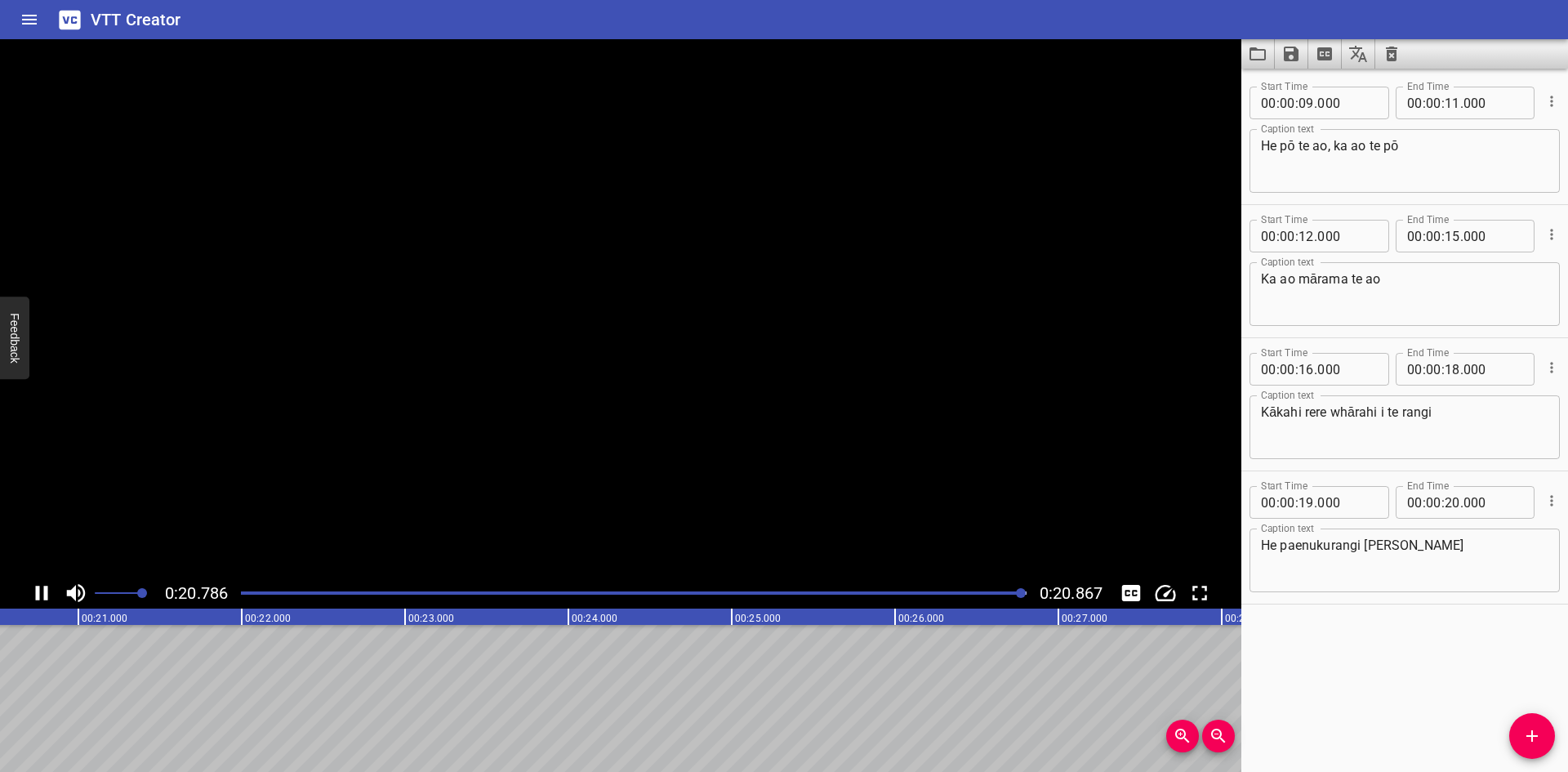
scroll to position [0, 3408]
